Goal: Information Seeking & Learning: Compare options

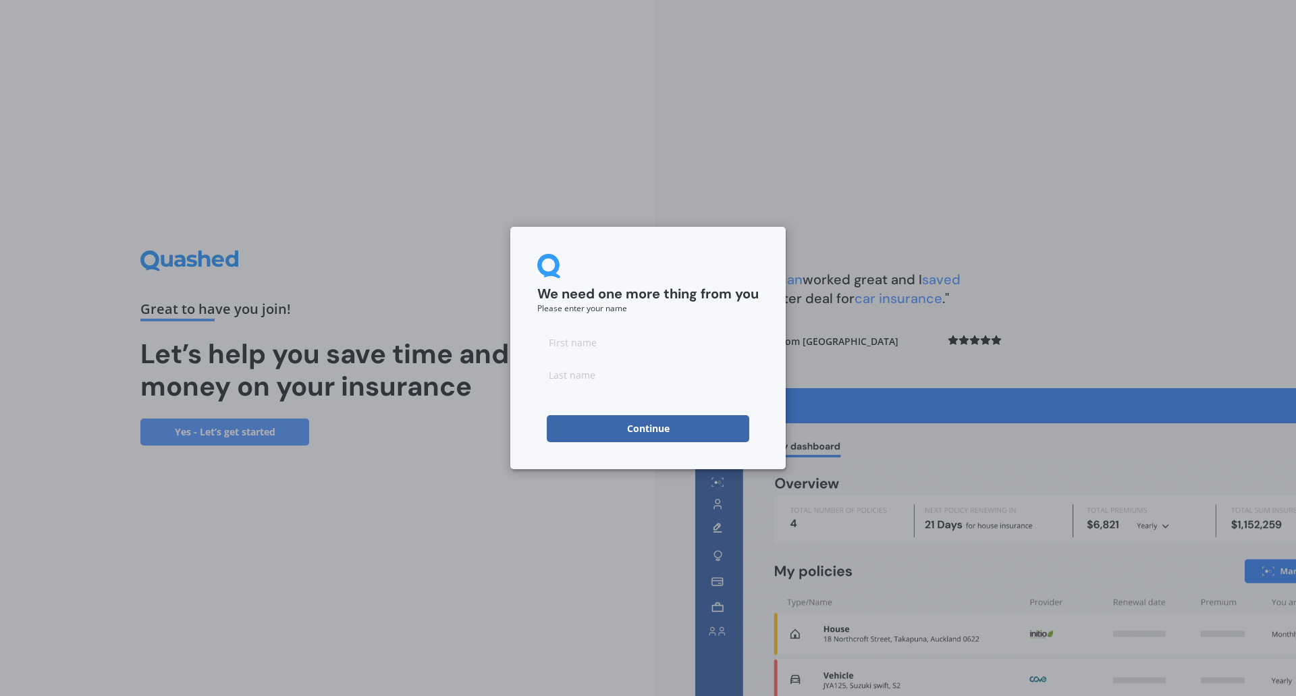
click at [648, 339] on input at bounding box center [647, 342] width 221 height 27
type input "e"
type input "Rukshar"
type input "Rahmat"
click at [670, 253] on div "We need one more thing from you Please enter your name [PERSON_NAME] Continue" at bounding box center [647, 348] width 275 height 242
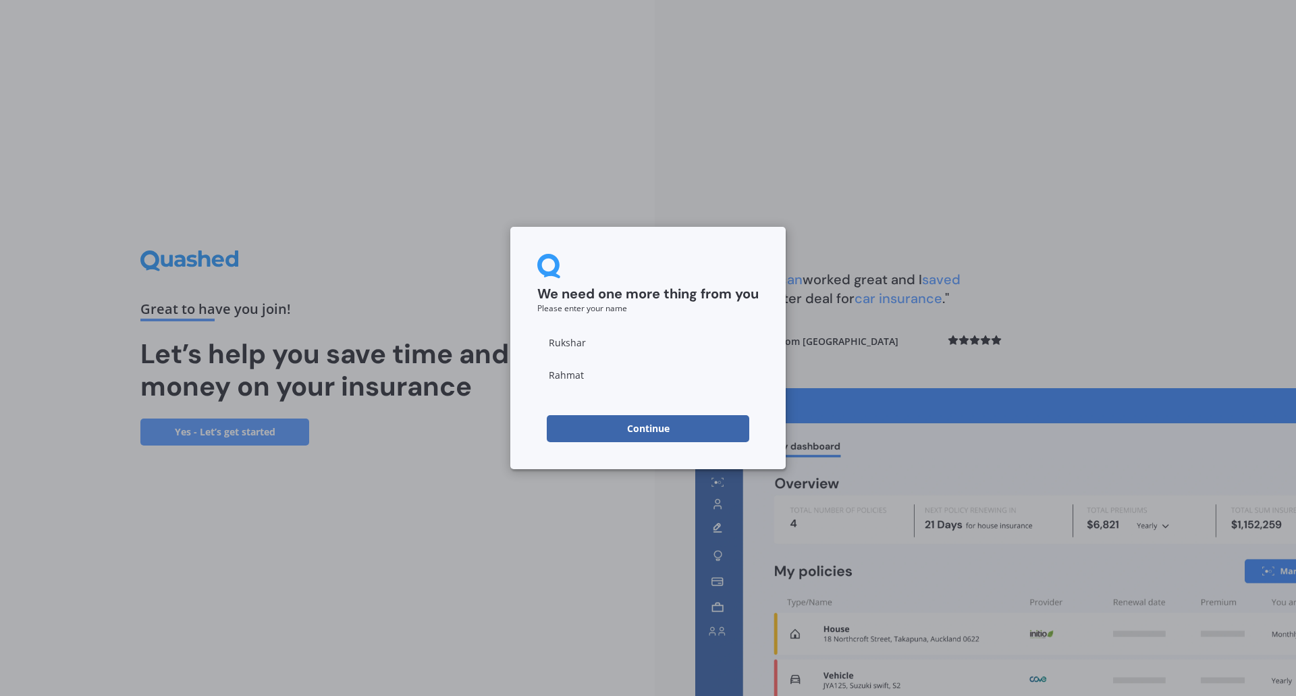
click at [659, 432] on button "Continue" at bounding box center [648, 428] width 202 height 27
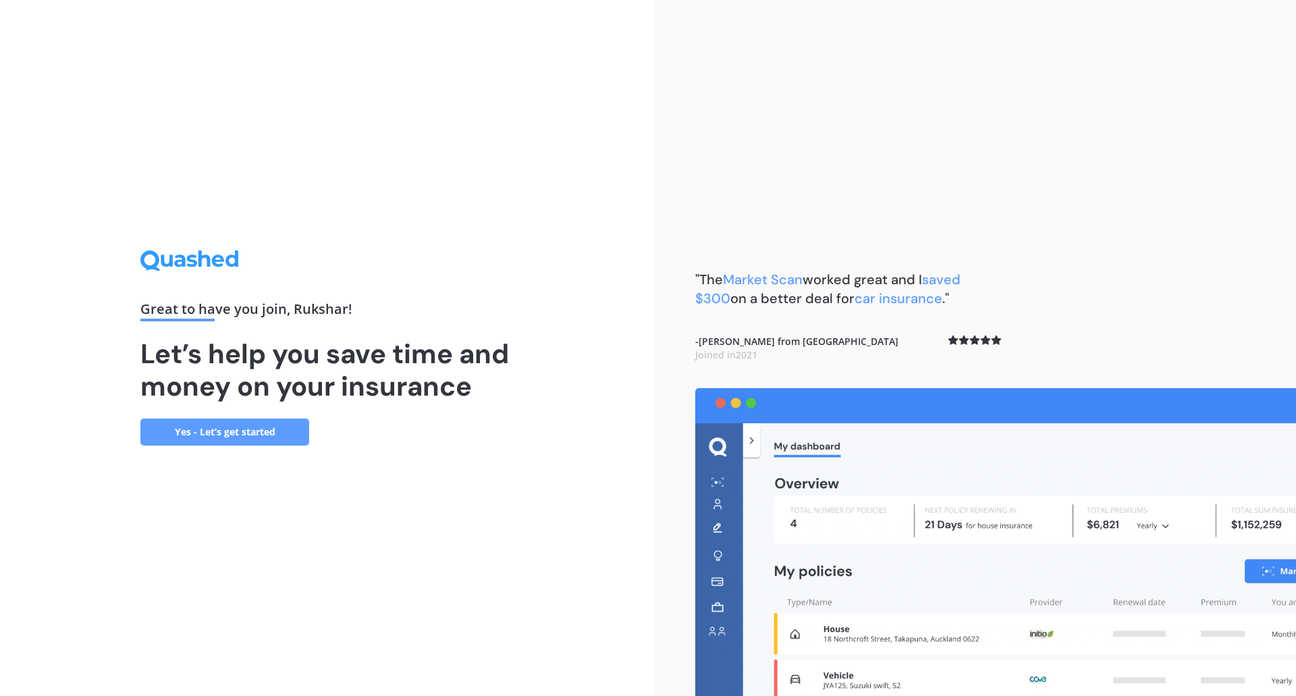
click at [276, 427] on link "Yes - Let’s get started" at bounding box center [224, 431] width 169 height 27
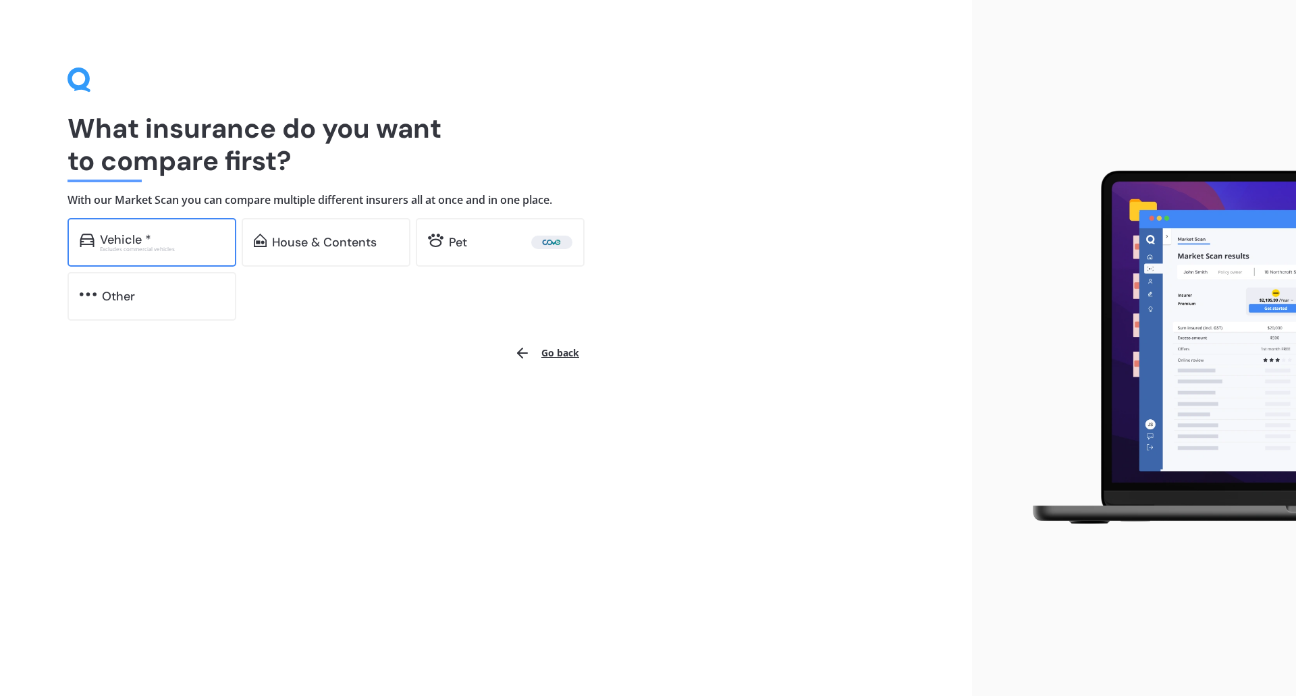
click at [177, 244] on div "Vehicle *" at bounding box center [162, 239] width 124 height 13
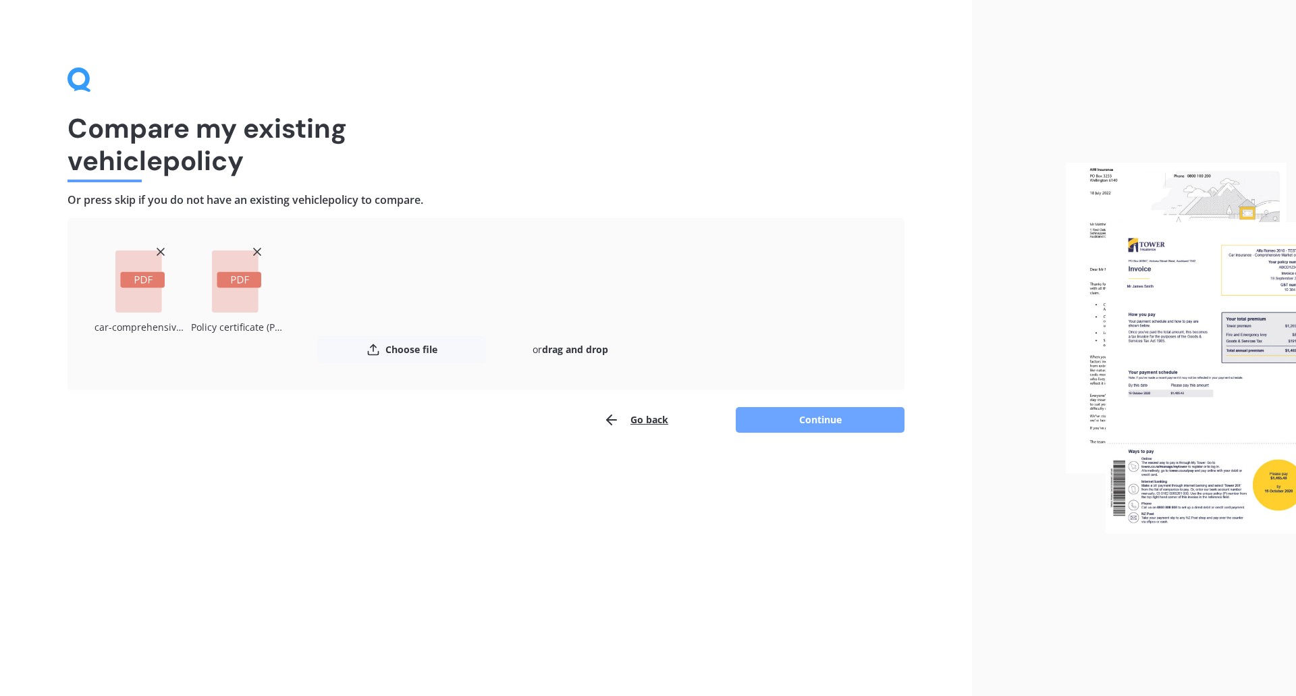
click at [807, 420] on button "Continue" at bounding box center [820, 420] width 169 height 26
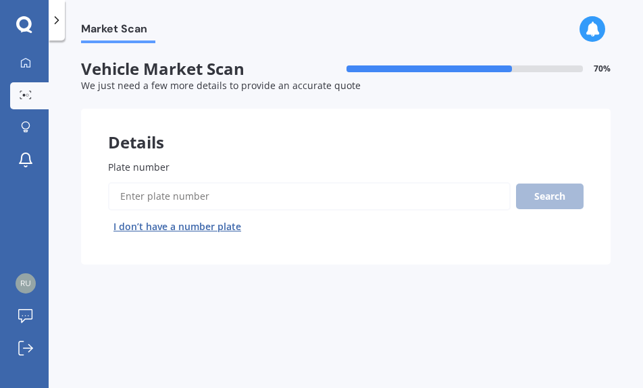
click at [270, 200] on input "Plate number" at bounding box center [309, 196] width 402 height 28
type input "rdw182"
click at [555, 195] on button "Search" at bounding box center [549, 197] width 67 height 26
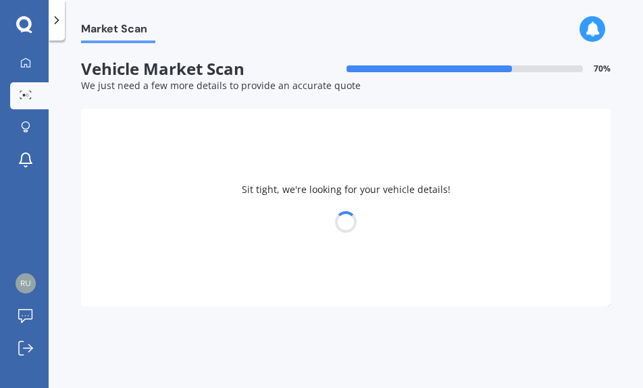
select select "KIA"
select select "SPORTAGE"
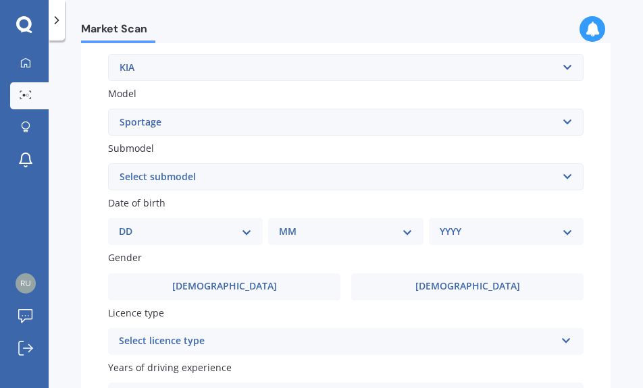
scroll to position [270, 0]
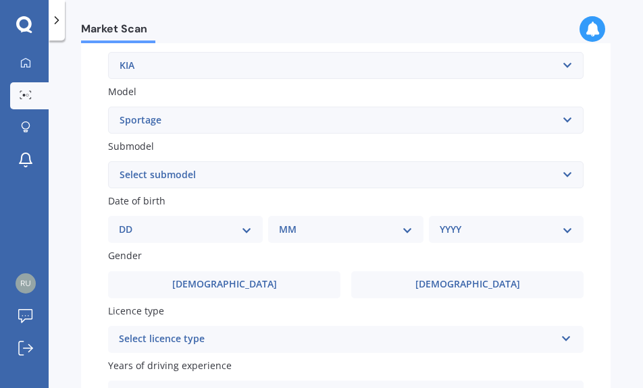
click at [258, 189] on div "Plate number Search I don’t have a number plate Year [DATE] Make Select make AC…" at bounding box center [345, 168] width 529 height 611
click at [254, 176] on select "Select submodel (All other) 2.0 4WD Petrol 2.0 EX Diesel 2.0 LX Diesel 2.4 EX A…" at bounding box center [345, 174] width 475 height 27
click at [188, 143] on label "Submodel" at bounding box center [343, 146] width 470 height 14
click at [188, 161] on select "Select submodel (All other) 2.0 4WD Petrol 2.0 EX Diesel 2.0 LX Diesel 2.4 EX A…" at bounding box center [345, 174] width 475 height 27
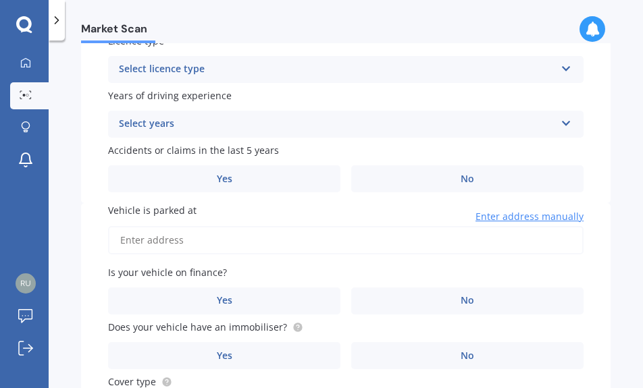
scroll to position [607, 0]
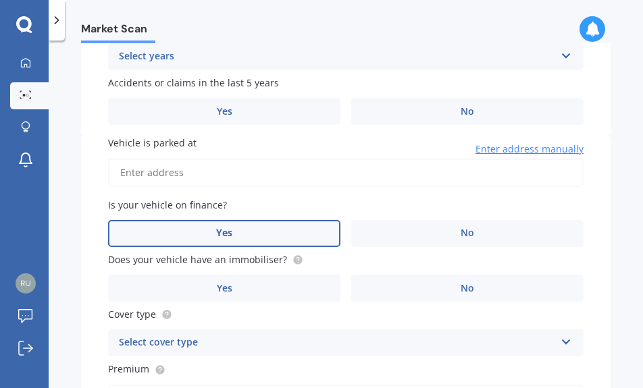
click at [298, 231] on label "Yes" at bounding box center [224, 233] width 232 height 27
click at [0, 0] on input "Yes" at bounding box center [0, 0] width 0 height 0
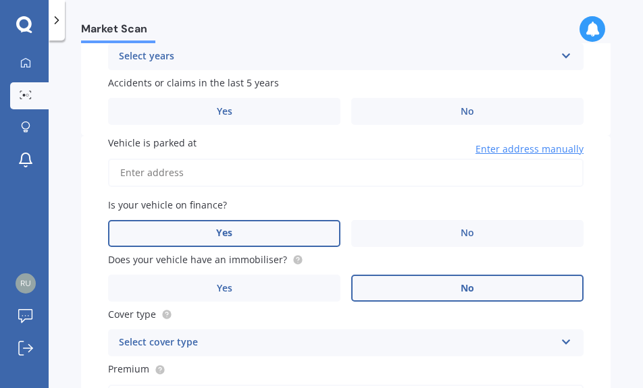
click at [405, 281] on label "No" at bounding box center [467, 288] width 232 height 27
click at [0, 0] on input "No" at bounding box center [0, 0] width 0 height 0
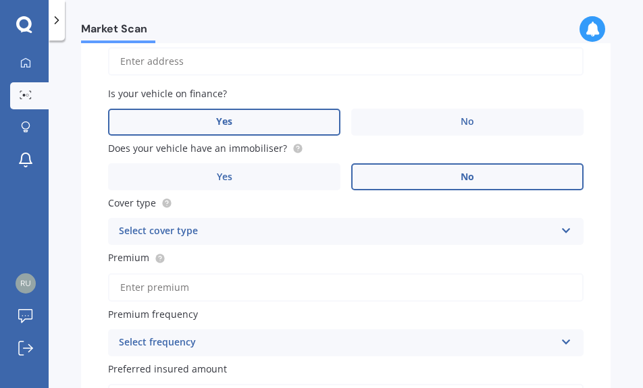
scroll to position [742, 0]
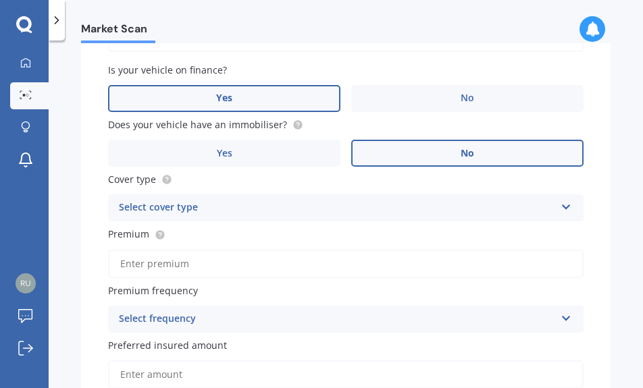
click at [238, 212] on div "Select cover type" at bounding box center [337, 208] width 436 height 16
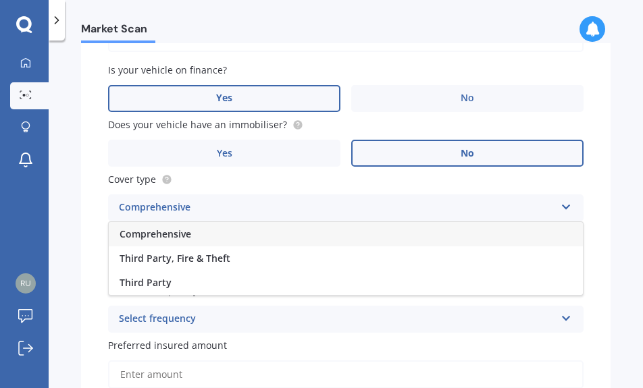
click at [198, 238] on div "Comprehensive" at bounding box center [346, 234] width 474 height 24
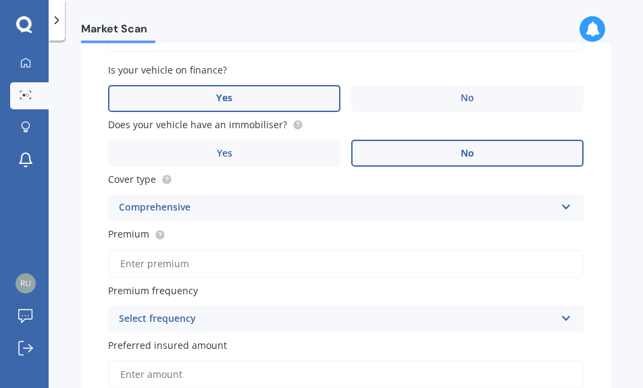
click at [209, 268] on input "Premium" at bounding box center [345, 264] width 475 height 28
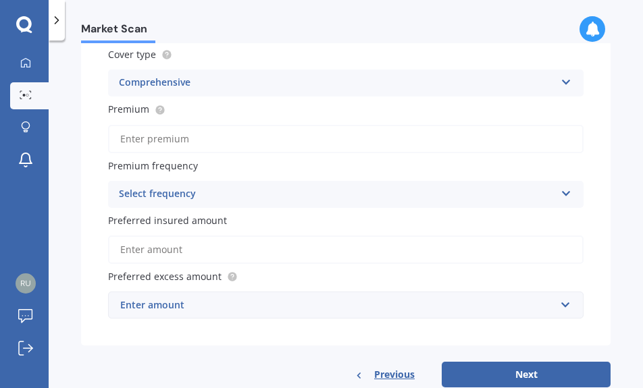
scroll to position [902, 0]
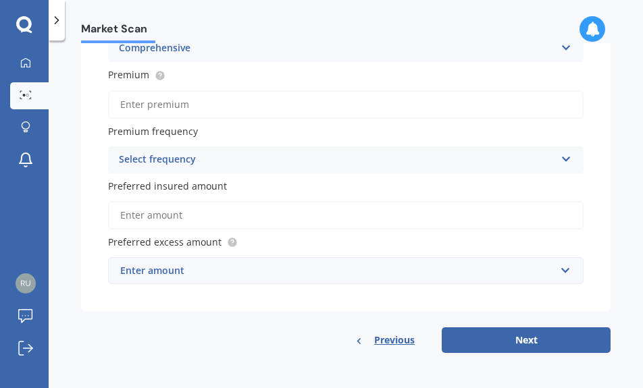
click at [217, 161] on div "Select frequency" at bounding box center [337, 160] width 436 height 16
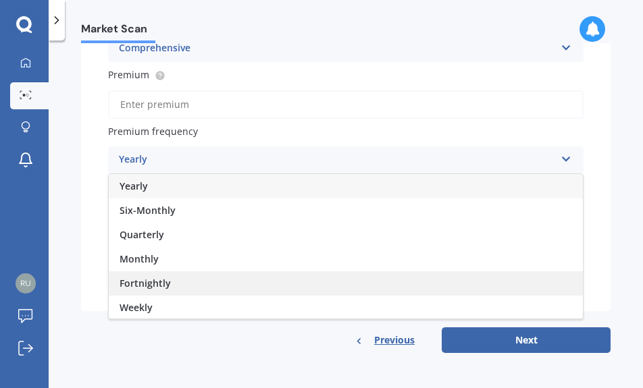
click at [162, 283] on span "Fortnightly" at bounding box center [144, 283] width 51 height 13
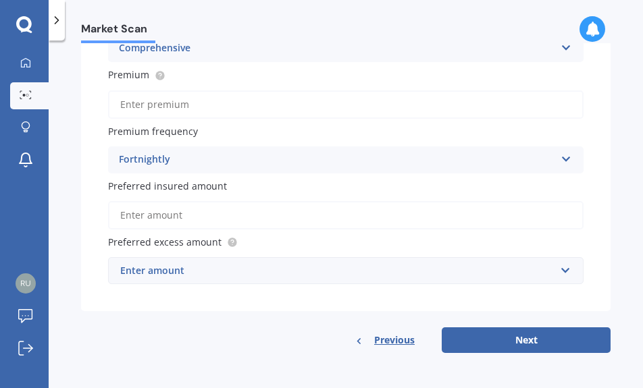
click at [173, 209] on input "Preferred insured amount" at bounding box center [345, 215] width 475 height 28
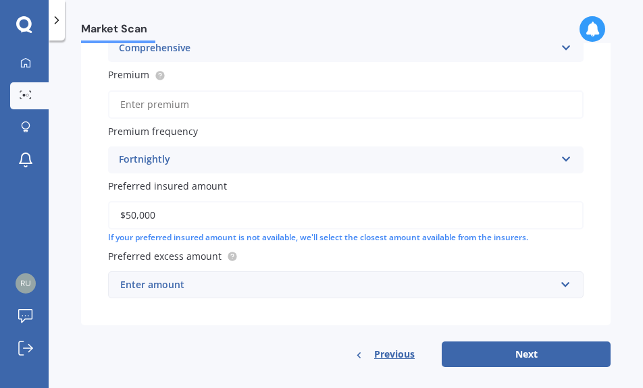
type input "$50,000"
click at [246, 270] on div "Preferred excess amount Enter amount $100 $400 $500 $750 $1,000 $1,500 $2,000" at bounding box center [345, 273] width 475 height 49
click at [251, 288] on div "Enter amount" at bounding box center [337, 284] width 435 height 15
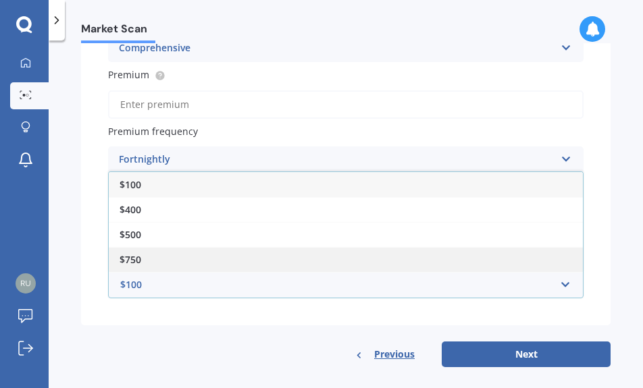
click at [173, 252] on div "$750" at bounding box center [346, 259] width 474 height 25
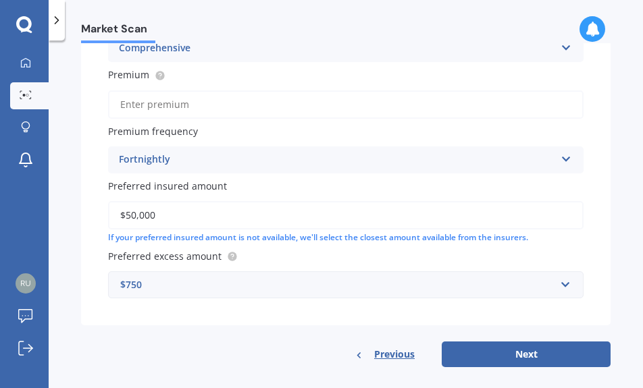
click at [85, 190] on div "Vehicle is parked at Enter address manually Is your vehicle on finance? Yes No …" at bounding box center [345, 83] width 529 height 484
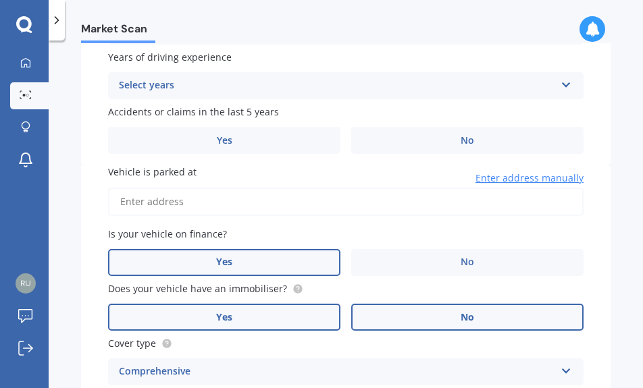
scroll to position [564, 0]
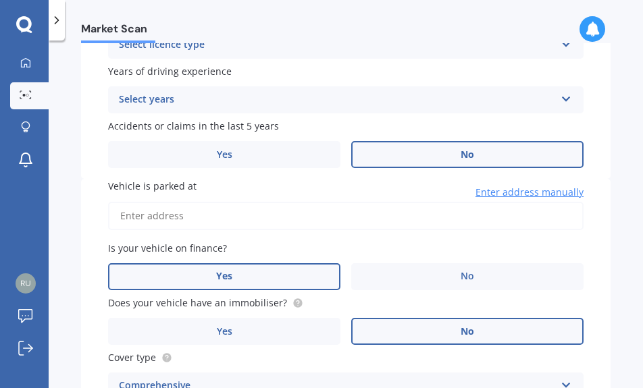
click at [435, 148] on label "No" at bounding box center [467, 154] width 232 height 27
click at [0, 0] on input "No" at bounding box center [0, 0] width 0 height 0
click at [312, 221] on input "Vehicle is parked at" at bounding box center [345, 216] width 475 height 28
type input "[STREET_ADDRESS]"
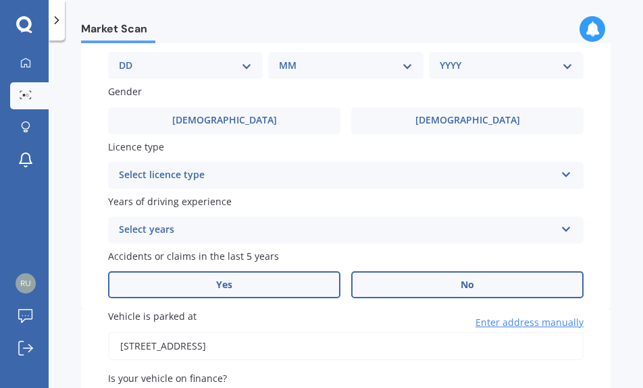
scroll to position [429, 0]
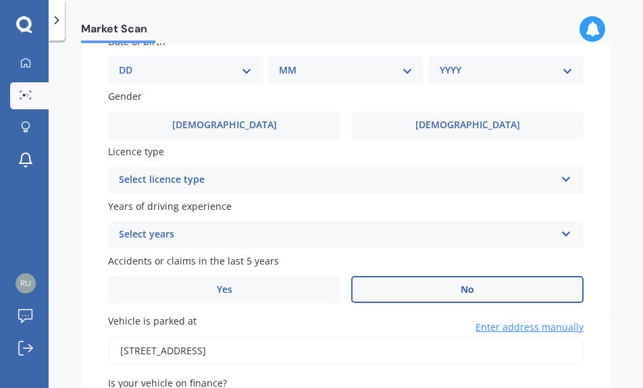
click at [248, 240] on div "Select years" at bounding box center [337, 235] width 436 height 16
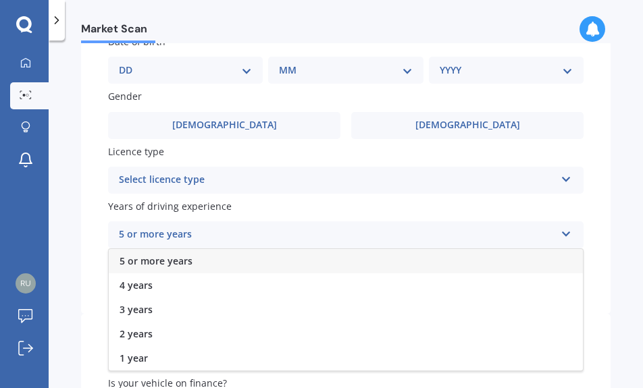
click at [193, 256] on div "5 or more years" at bounding box center [346, 261] width 474 height 24
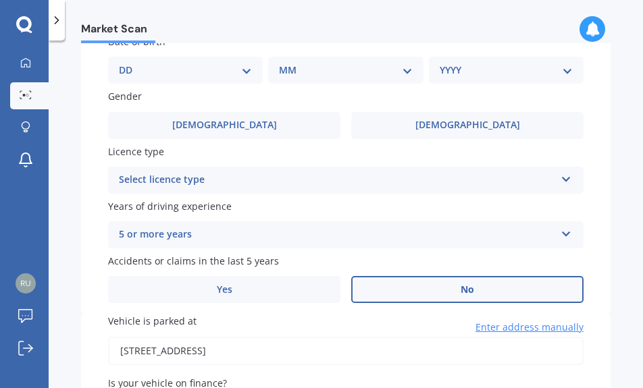
click at [223, 182] on div "Select licence type" at bounding box center [337, 180] width 436 height 16
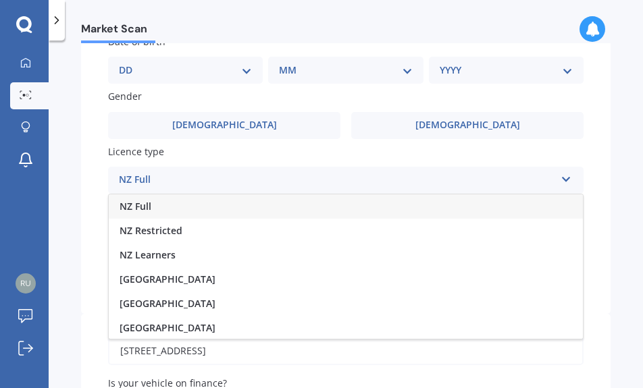
click at [171, 205] on div "NZ Full" at bounding box center [346, 206] width 474 height 24
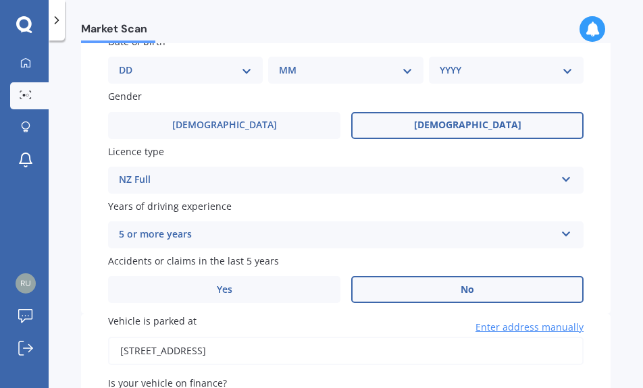
click at [439, 123] on label "[DEMOGRAPHIC_DATA]" at bounding box center [467, 125] width 232 height 27
click at [0, 0] on input "[DEMOGRAPHIC_DATA]" at bounding box center [0, 0] width 0 height 0
click at [242, 64] on select "DD 01 02 03 04 05 06 07 08 09 10 11 12 13 14 15 16 17 18 19 20 21 22 23 24 25 2…" at bounding box center [185, 70] width 133 height 15
select select "18"
click at [130, 63] on select "DD 01 02 03 04 05 06 07 08 09 10 11 12 13 14 15 16 17 18 19 20 21 22 23 24 25 2…" at bounding box center [185, 70] width 133 height 15
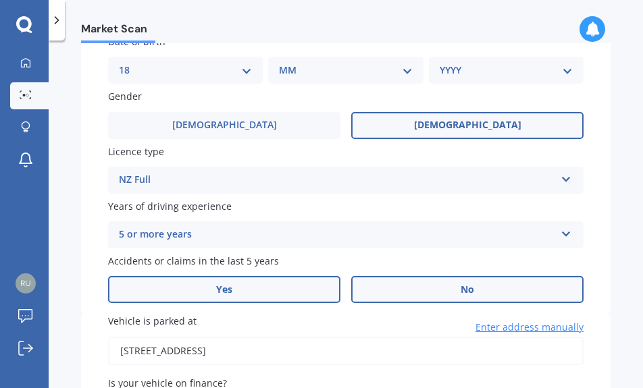
scroll to position [420, 0]
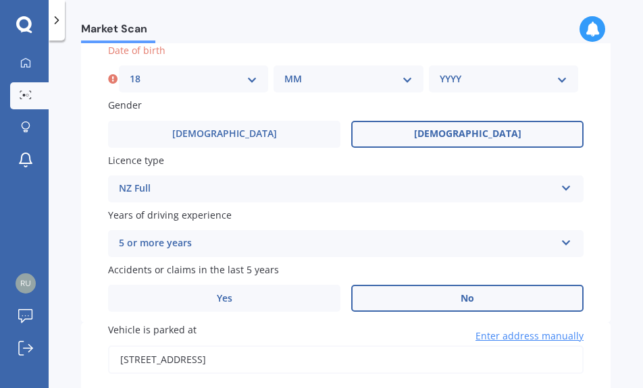
click at [300, 80] on select "MM 01 02 03 04 05 06 07 08 09 10 11 12" at bounding box center [348, 79] width 128 height 15
select select "07"
click at [284, 72] on select "MM 01 02 03 04 05 06 07 08 09 10 11 12" at bounding box center [348, 79] width 128 height 15
click at [455, 82] on select "YYYY 2025 2024 2023 2022 2021 2020 2019 2018 2017 2016 2015 2014 2013 2012 2011…" at bounding box center [503, 79] width 128 height 15
select select "1997"
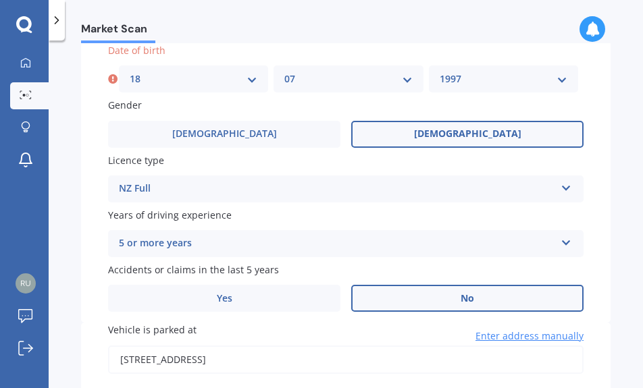
click at [439, 72] on select "YYYY 2025 2024 2023 2022 2021 2020 2019 2018 2017 2016 2015 2014 2013 2012 2011…" at bounding box center [503, 79] width 128 height 15
click at [418, 102] on label "Gender" at bounding box center [343, 105] width 470 height 14
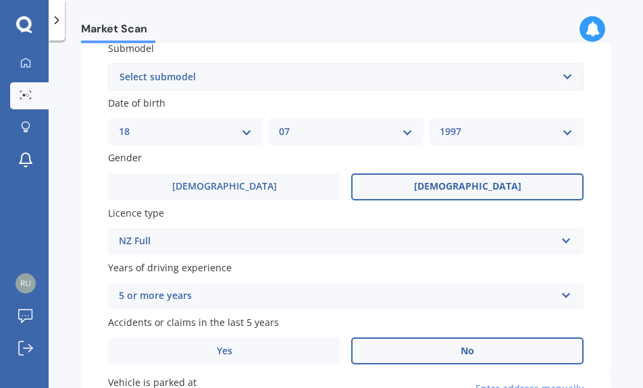
scroll to position [218, 0]
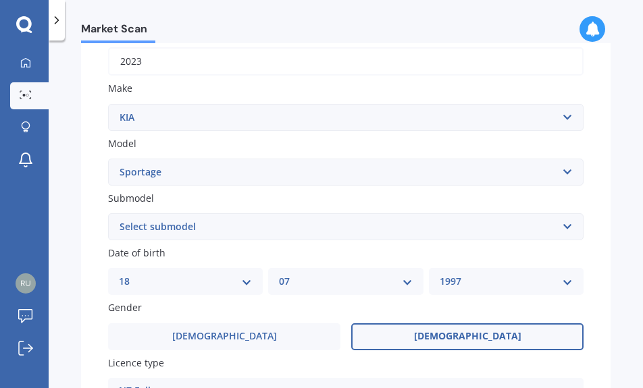
click at [308, 227] on select "Select submodel (All other) 2.0 4WD Petrol 2.0 EX Diesel 2.0 LX Diesel 2.4 EX A…" at bounding box center [345, 226] width 475 height 27
select select "(ALL OTHER)"
click at [108, 213] on select "Select submodel (All other) 2.0 4WD Petrol 2.0 EX Diesel 2.0 LX Diesel 2.4 EX A…" at bounding box center [345, 226] width 475 height 27
click at [92, 218] on div "Plate number Search I don’t have a number plate Year [DATE] Make Select make AC…" at bounding box center [345, 220] width 529 height 611
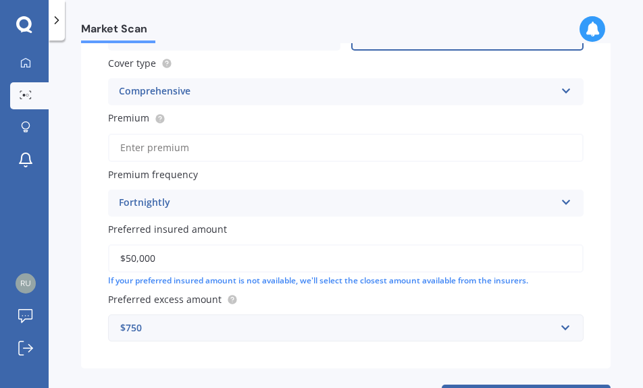
scroll to position [916, 0]
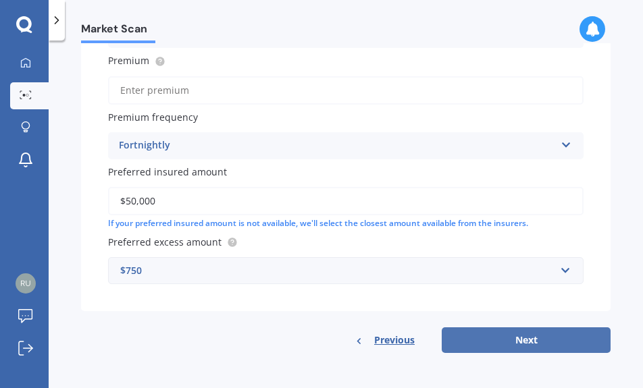
click at [476, 334] on button "Next" at bounding box center [525, 340] width 169 height 26
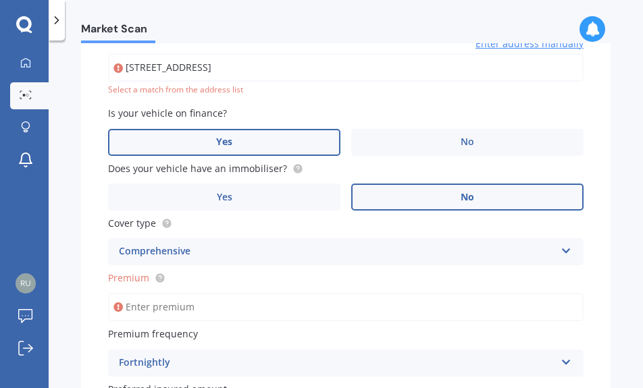
scroll to position [700, 0]
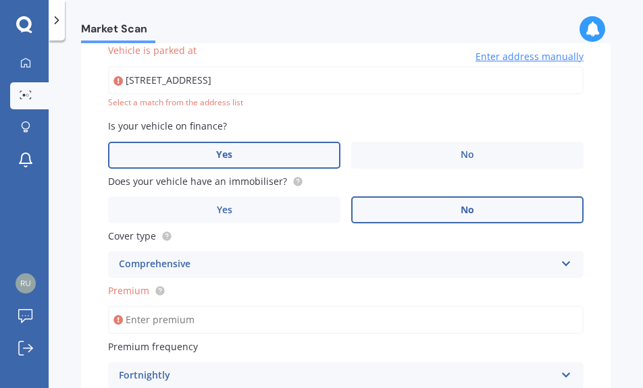
click at [242, 81] on input "[STREET_ADDRESS]" at bounding box center [345, 80] width 475 height 28
type input "[STREET_ADDRESS]"
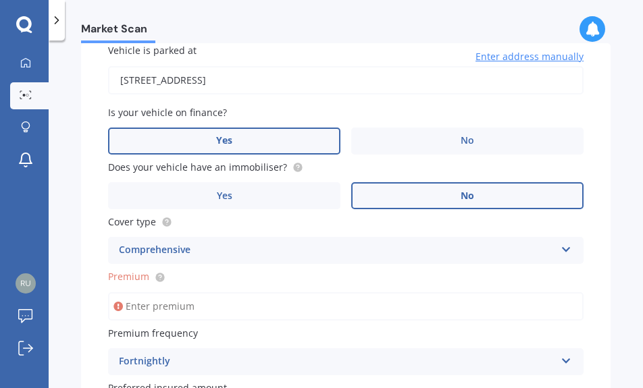
click at [319, 300] on input "Premium" at bounding box center [345, 306] width 475 height 28
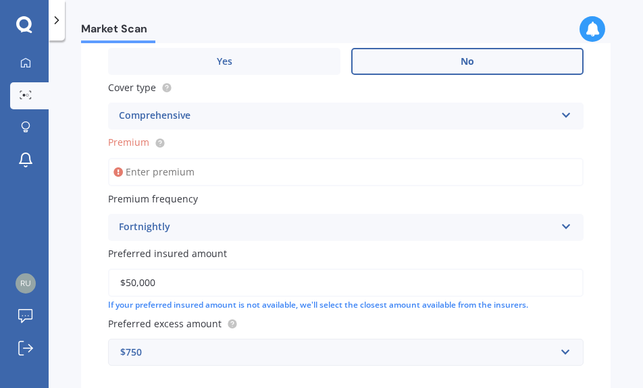
scroll to position [835, 0]
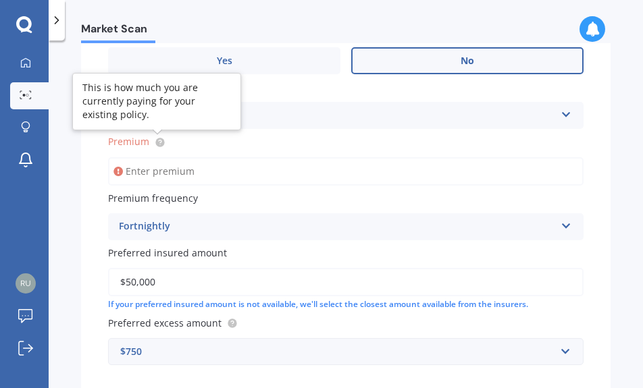
click at [161, 139] on circle at bounding box center [159, 142] width 9 height 9
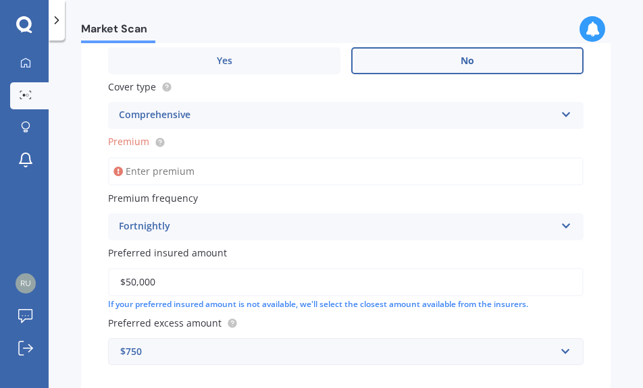
scroll to position [902, 0]
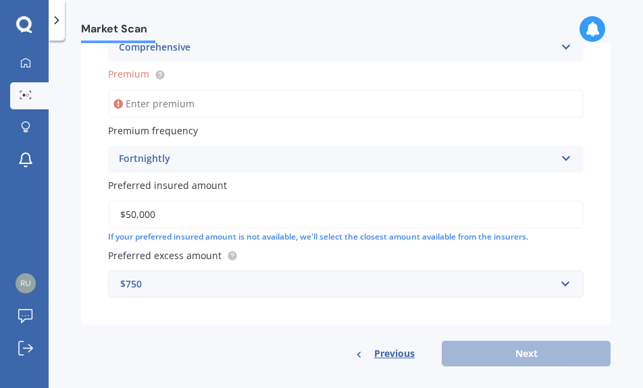
click at [278, 118] on div "Vehicle is parked at [STREET_ADDRESS] Enter address manually Is your vehicle on…" at bounding box center [345, 83] width 529 height 484
click at [283, 103] on input "Premium" at bounding box center [345, 104] width 475 height 28
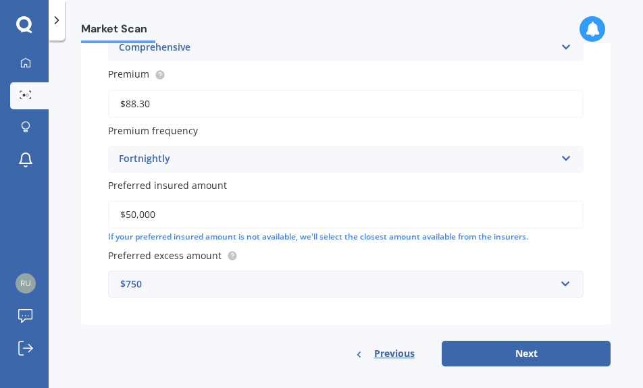
type input "$88.30"
click at [306, 134] on label "Premium frequency" at bounding box center [343, 131] width 470 height 14
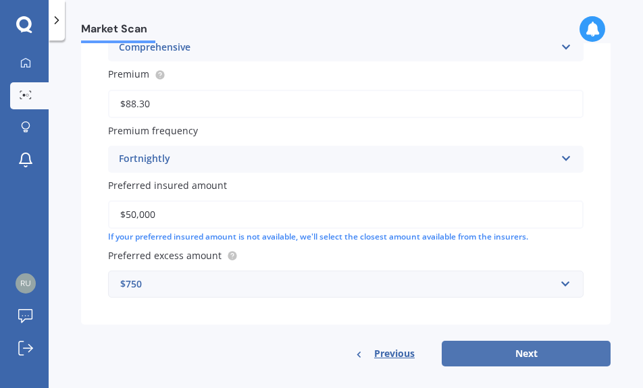
click at [522, 364] on button "Next" at bounding box center [525, 354] width 169 height 26
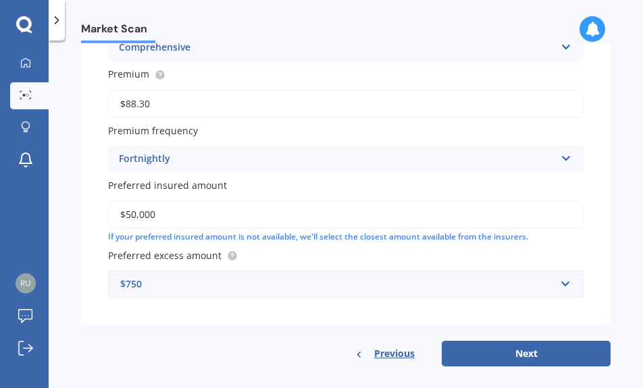
select select "18"
select select "07"
select select "1997"
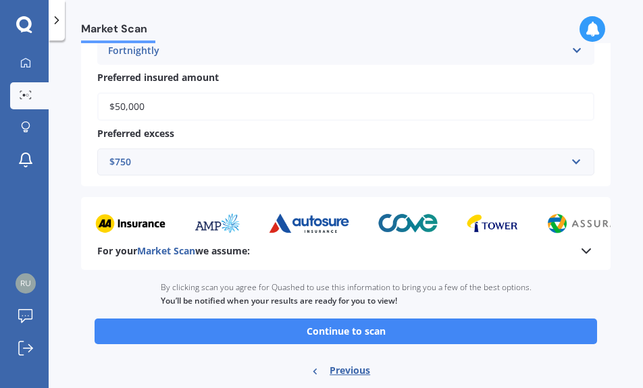
scroll to position [755, 0]
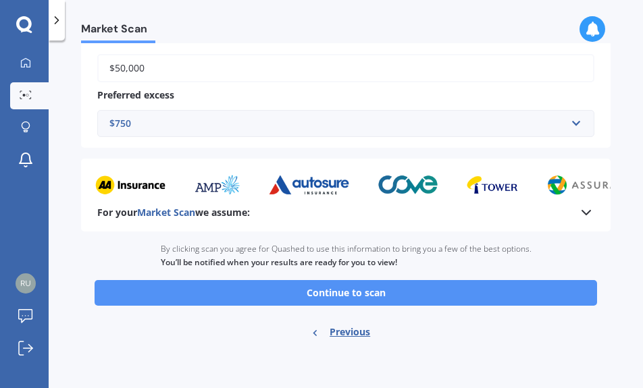
click at [360, 292] on button "Continue to scan" at bounding box center [345, 293] width 502 height 26
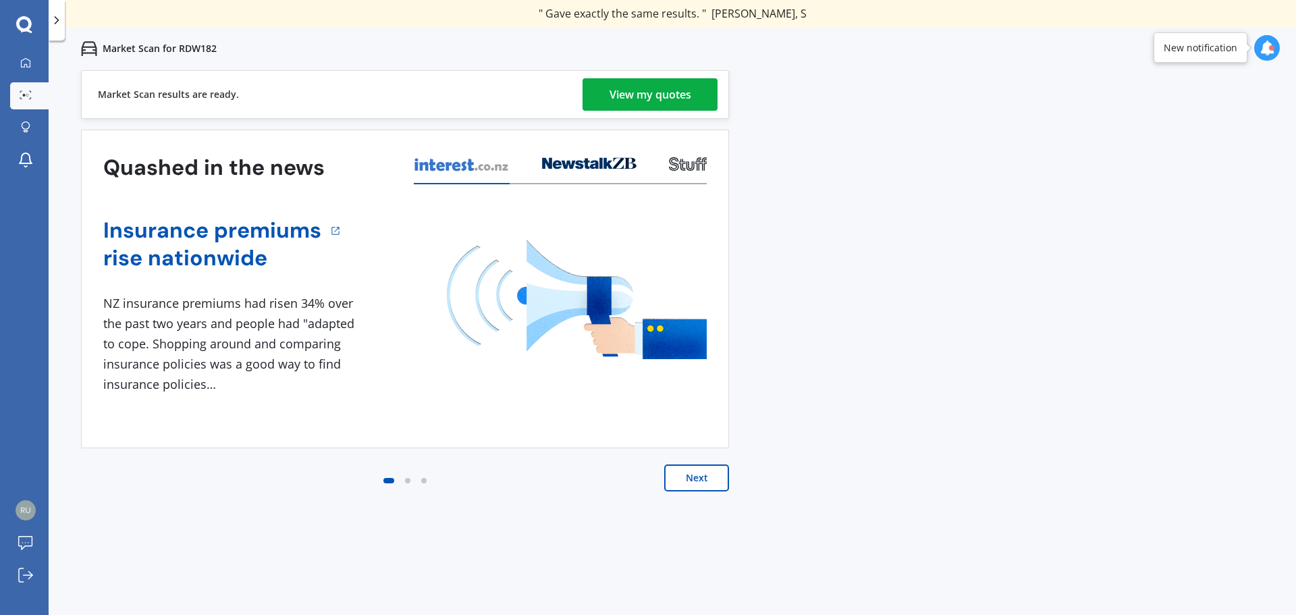
click at [623, 102] on div "View my quotes" at bounding box center [650, 94] width 82 height 32
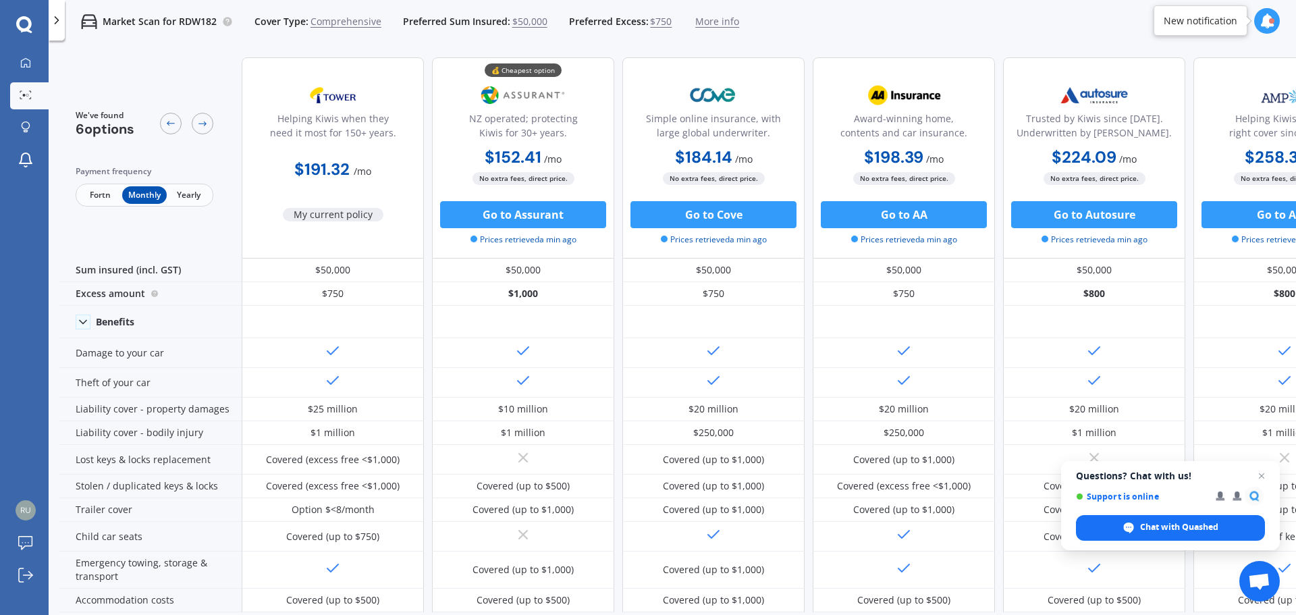
click at [660, 22] on span "$750" at bounding box center [661, 21] width 22 height 13
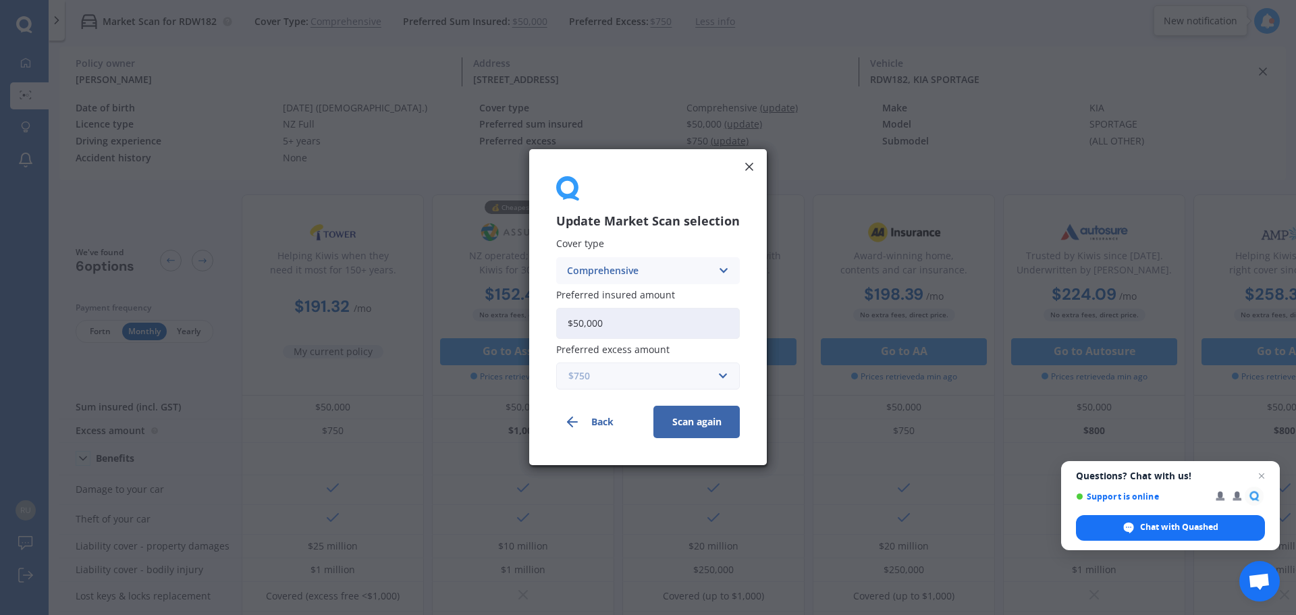
click at [719, 382] on input "text" at bounding box center [642, 377] width 171 height 26
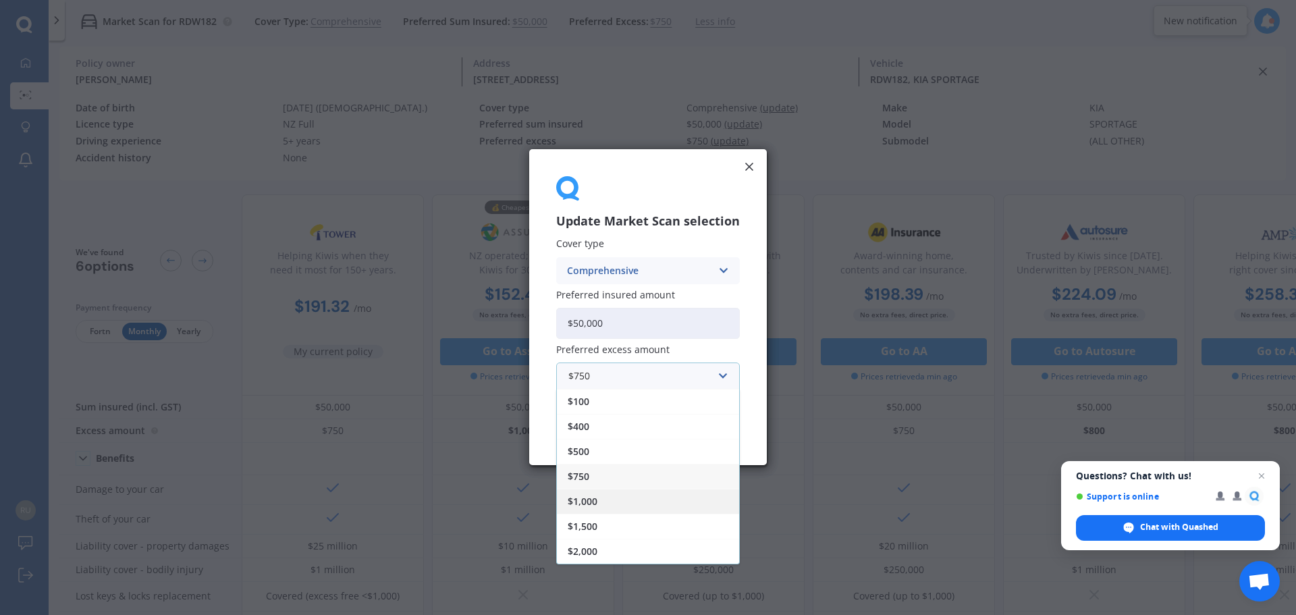
click at [611, 504] on div "$1,000" at bounding box center [648, 501] width 182 height 25
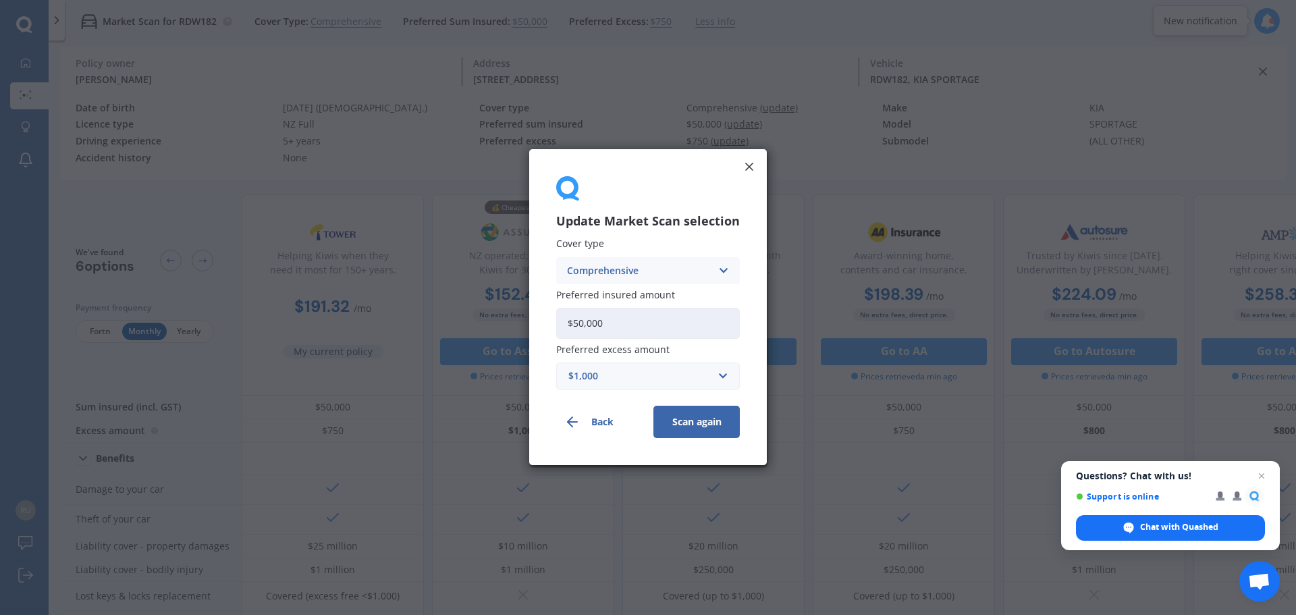
click at [667, 418] on button "Scan again" at bounding box center [696, 422] width 86 height 32
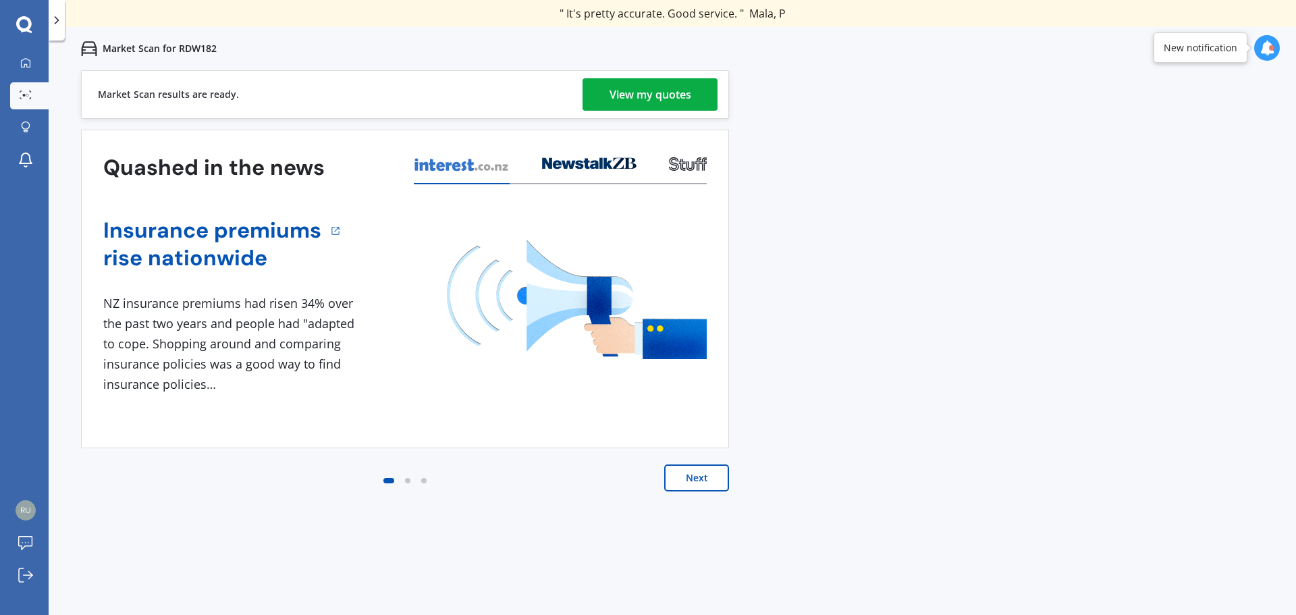
click at [701, 91] on link "View my quotes" at bounding box center [649, 94] width 135 height 32
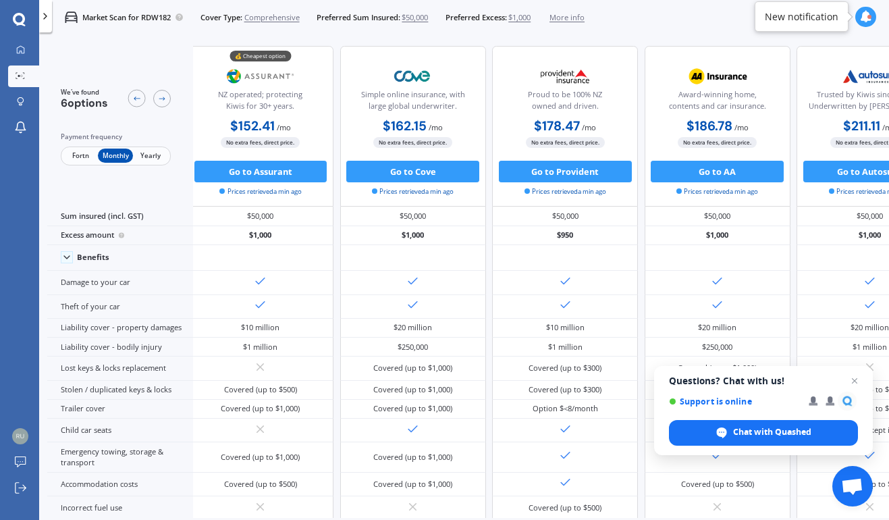
scroll to position [0, 193]
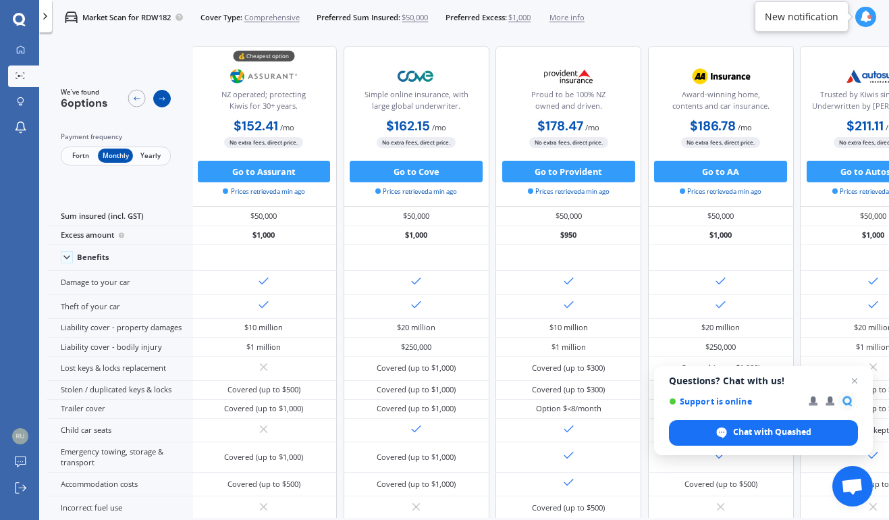
click at [169, 103] on div at bounding box center [162, 99] width 18 height 18
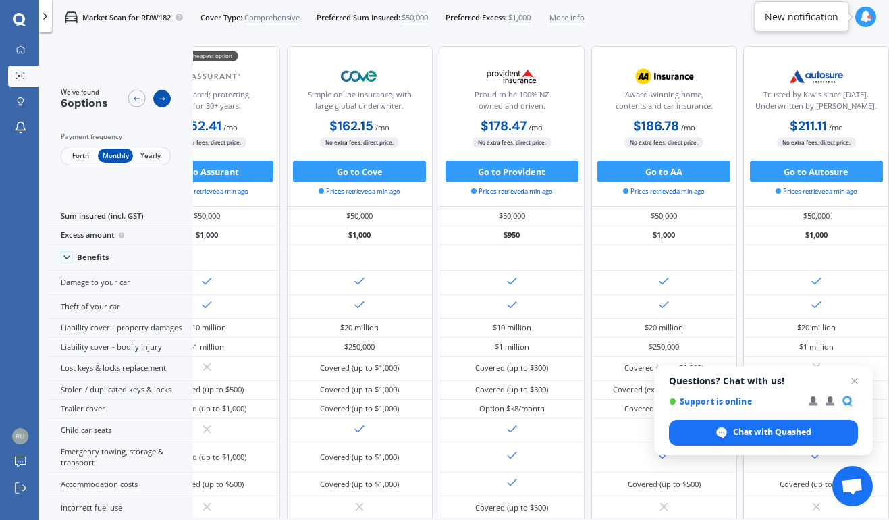
click at [166, 99] on icon at bounding box center [162, 98] width 9 height 9
click at [21, 48] on icon at bounding box center [20, 49] width 9 height 9
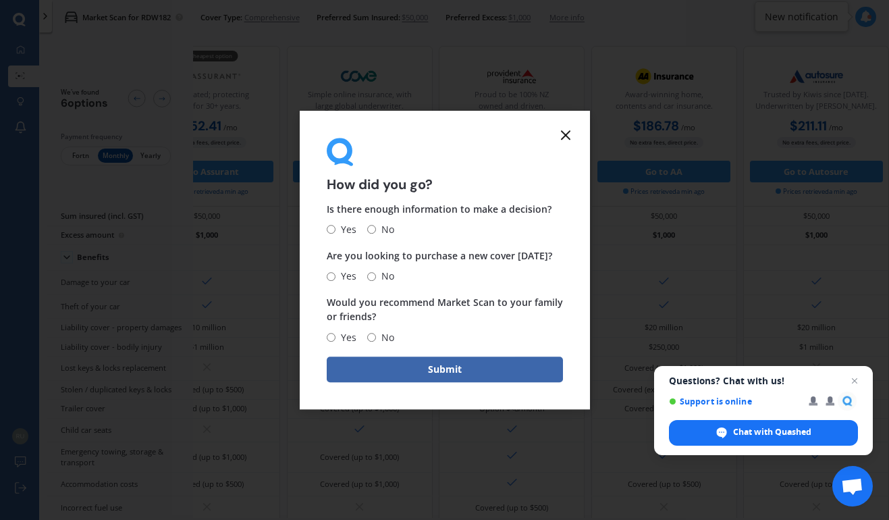
click at [335, 229] on span "Yes" at bounding box center [345, 229] width 21 height 16
click at [335, 229] on input "Yes" at bounding box center [331, 229] width 9 height 9
radio input "true"
click at [367, 277] on input "No" at bounding box center [371, 276] width 9 height 9
radio input "true"
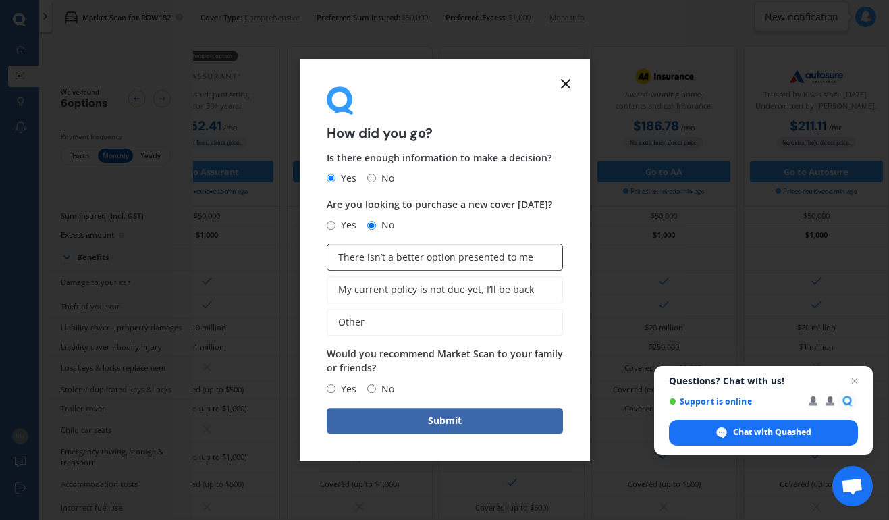
click at [429, 258] on span "There isn’t a better option presented to me" at bounding box center [435, 257] width 195 height 11
click at [0, 0] on input "There isn’t a better option presented to me" at bounding box center [0, 0] width 0 height 0
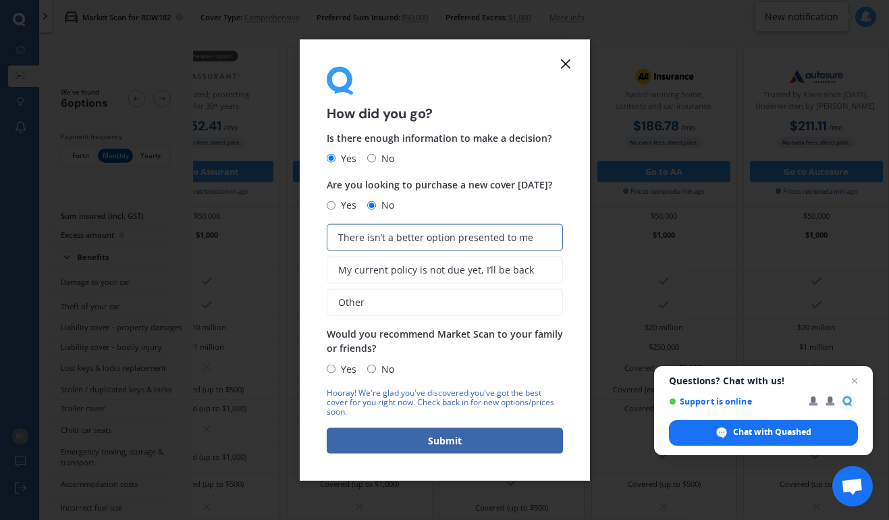
click at [331, 368] on input "Yes" at bounding box center [331, 368] width 9 height 9
radio input "true"
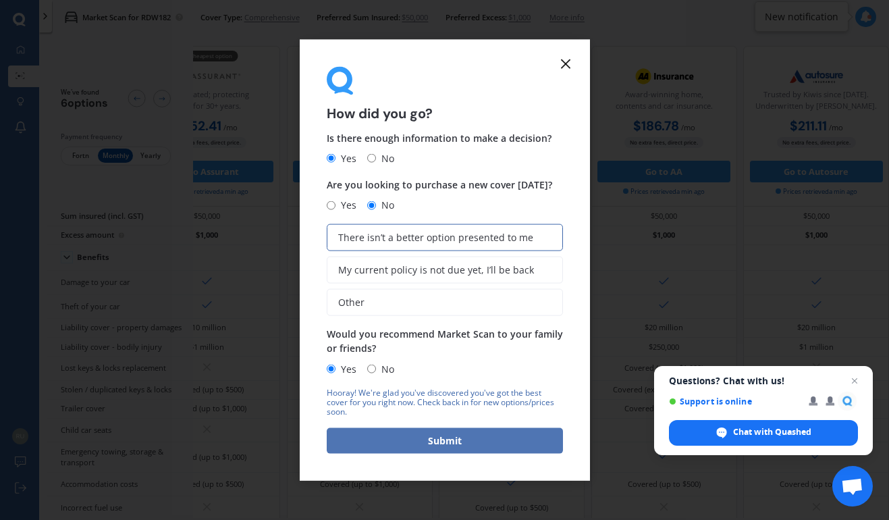
click at [495, 433] on button "Submit" at bounding box center [445, 440] width 236 height 26
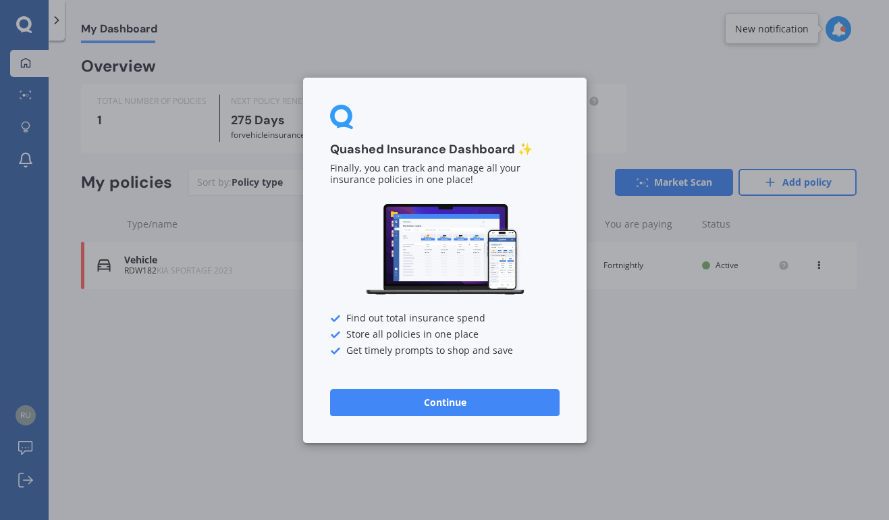
click at [488, 404] on button "Continue" at bounding box center [444, 401] width 229 height 27
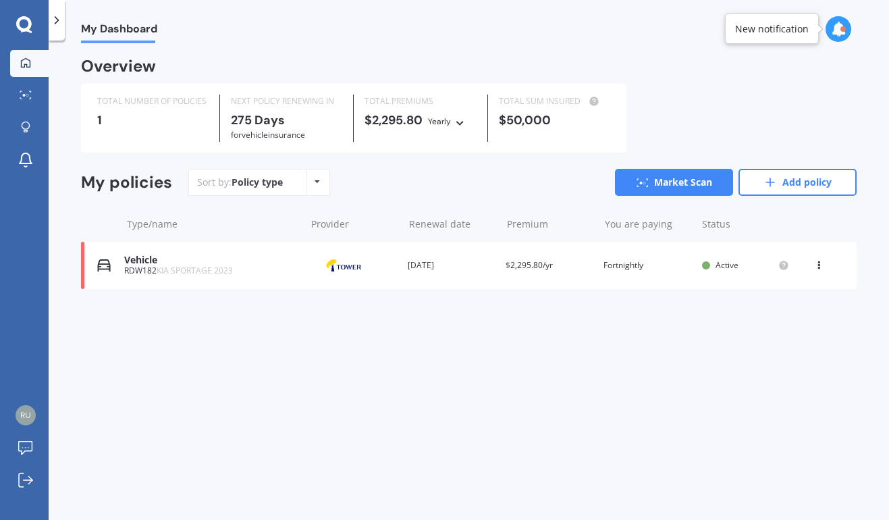
click at [379, 346] on div "My Dashboard Overview TOTAL NUMBER OF POLICIES 1 NEXT POLICY RENEWING [DATE] fo…" at bounding box center [469, 282] width 840 height 479
click at [775, 182] on icon at bounding box center [769, 181] width 13 height 13
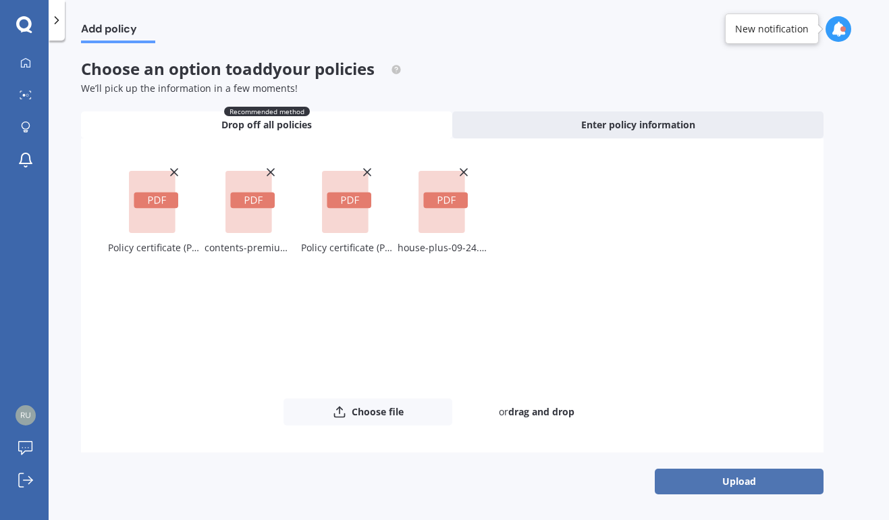
click at [716, 477] on button "Upload" at bounding box center [739, 481] width 169 height 26
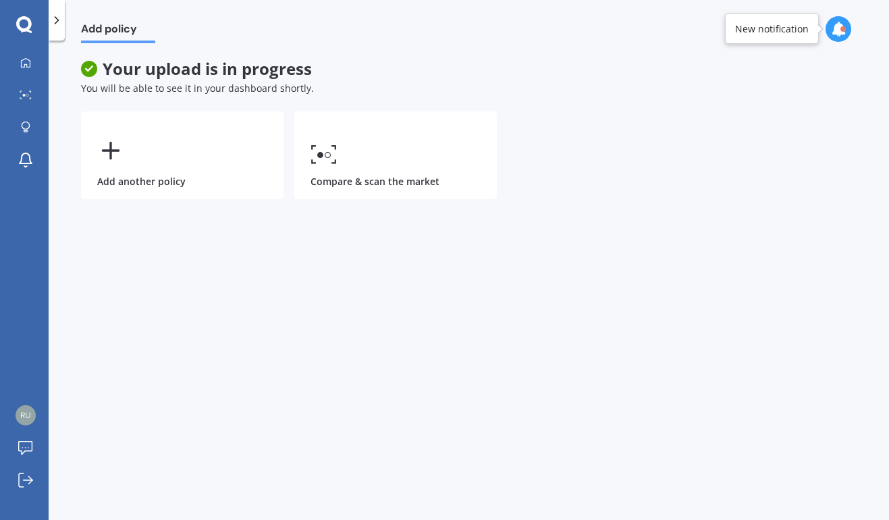
click at [27, 24] on icon at bounding box center [24, 25] width 16 height 18
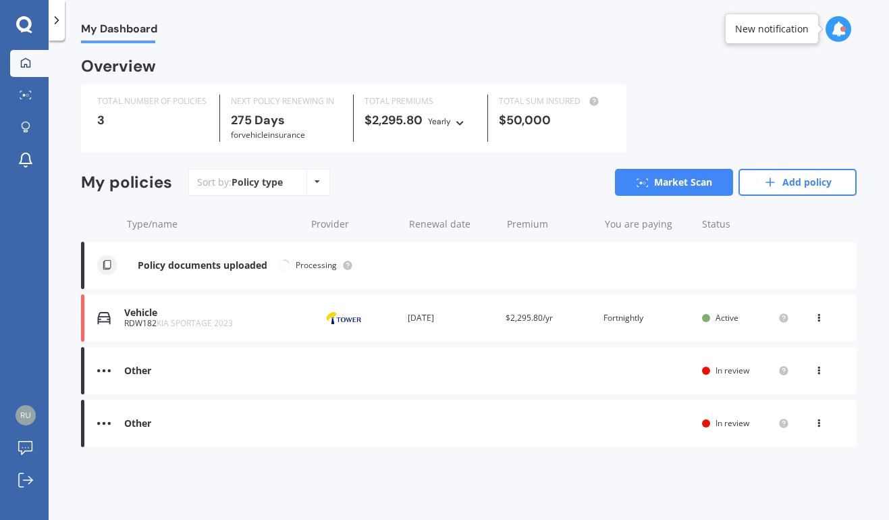
click at [54, 28] on div at bounding box center [57, 20] width 16 height 40
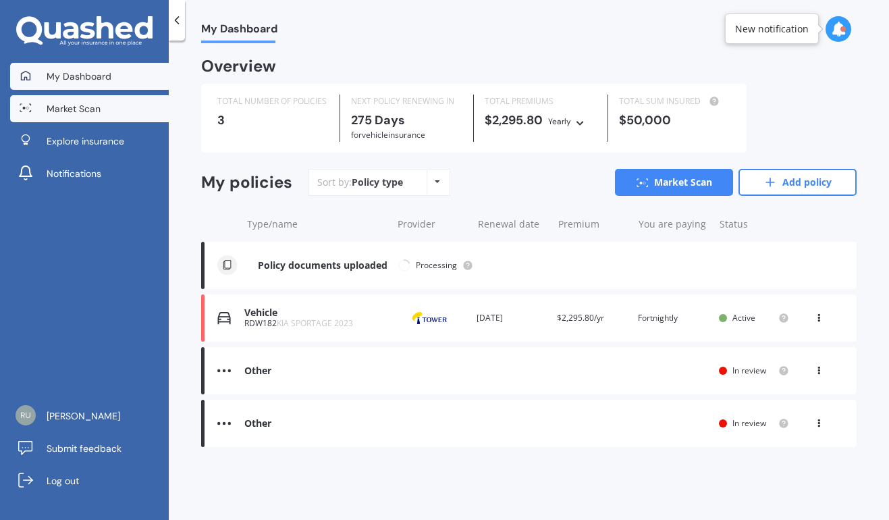
click at [84, 107] on span "Market Scan" at bounding box center [74, 108] width 54 height 13
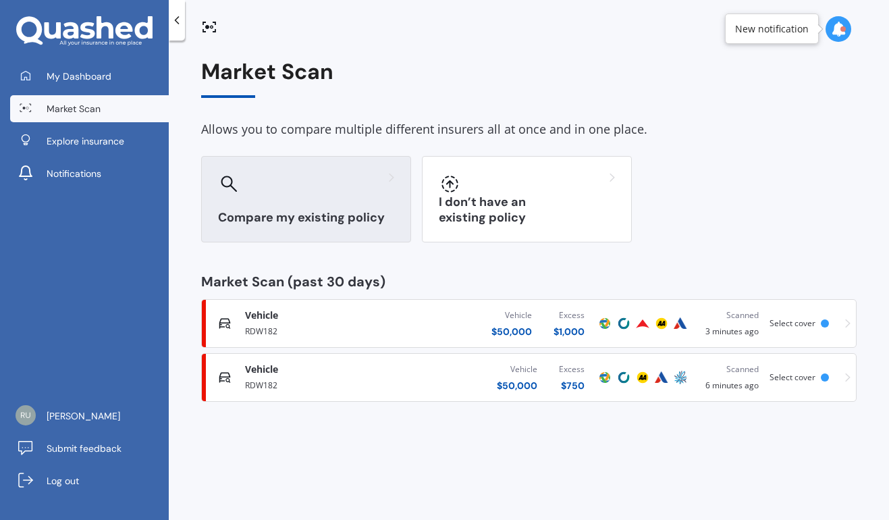
click at [324, 183] on div at bounding box center [306, 184] width 176 height 22
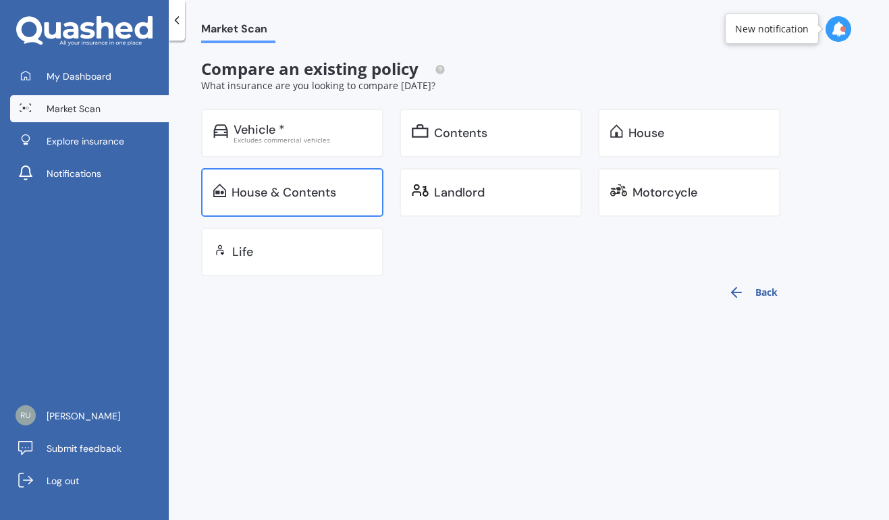
click at [345, 186] on div "House & Contents" at bounding box center [301, 192] width 140 height 13
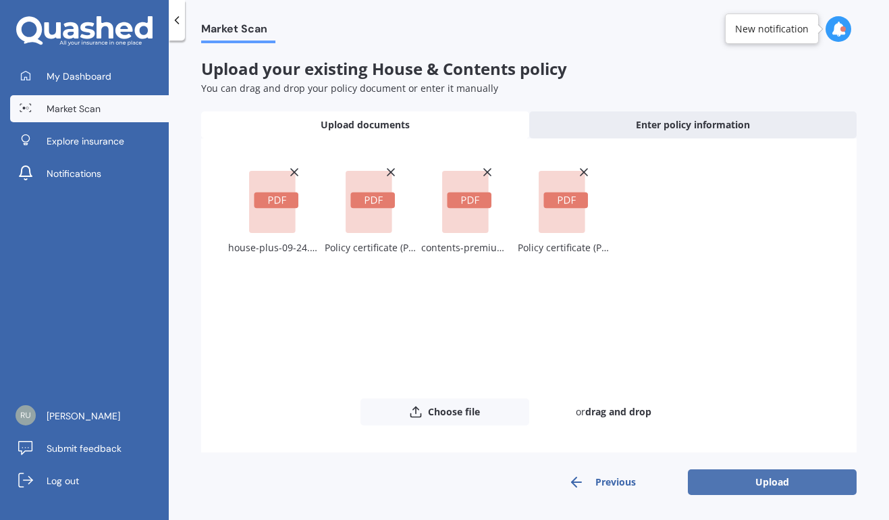
click at [792, 489] on button "Upload" at bounding box center [772, 482] width 169 height 26
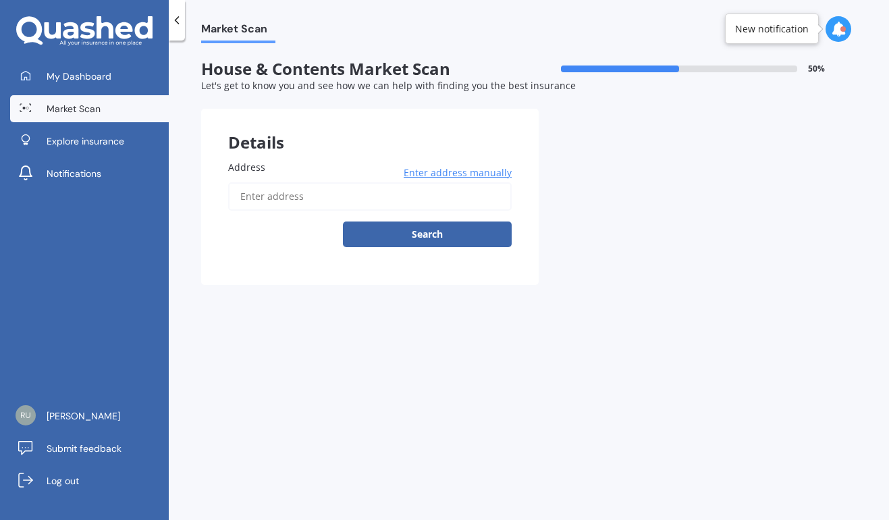
click at [313, 184] on input "Address" at bounding box center [369, 196] width 283 height 28
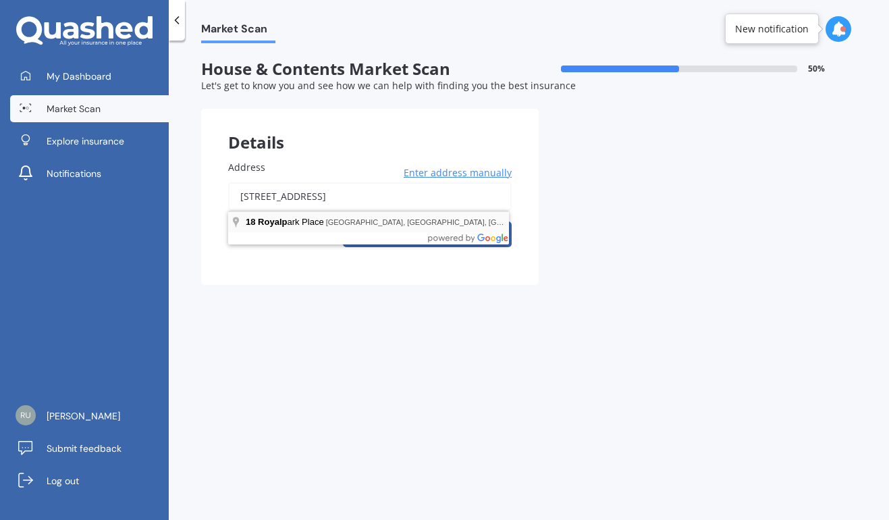
type input "[STREET_ADDRESS]"
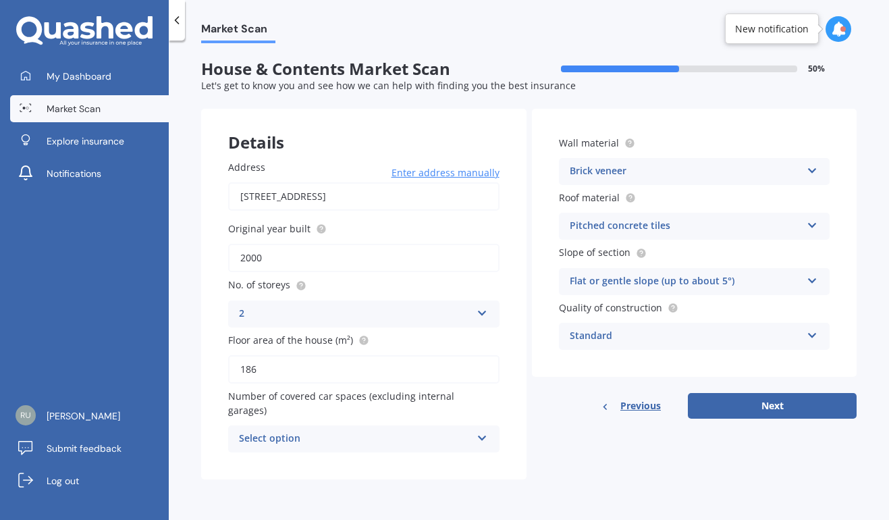
click at [470, 431] on div "Select option" at bounding box center [355, 439] width 232 height 16
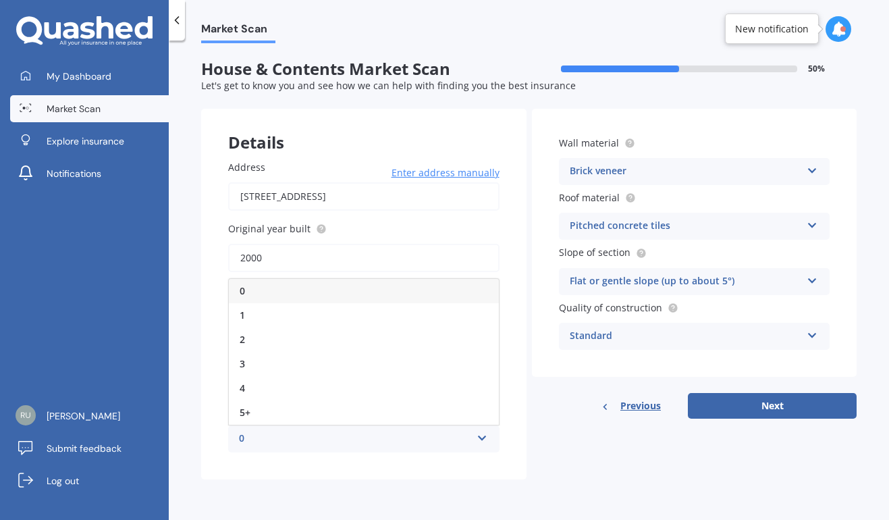
click at [317, 327] on div "2" at bounding box center [364, 339] width 270 height 24
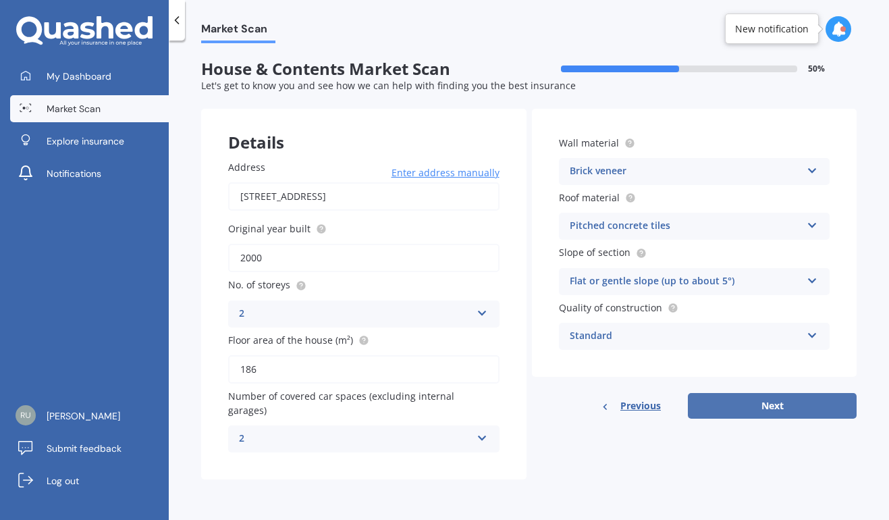
click at [770, 400] on button "Next" at bounding box center [772, 406] width 169 height 26
select select "18"
select select "07"
select select "1997"
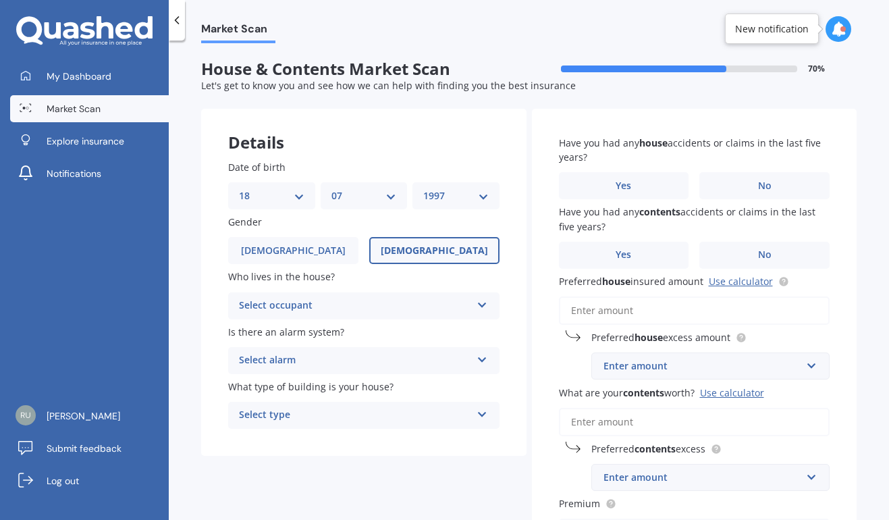
click at [440, 315] on div "Select occupant Owner Owner + Boarder" at bounding box center [363, 305] width 271 height 27
click at [360, 335] on div "Owner" at bounding box center [364, 332] width 270 height 24
click at [373, 351] on div "Select alarm Yes, monitored Yes, not monitored No" at bounding box center [363, 360] width 271 height 27
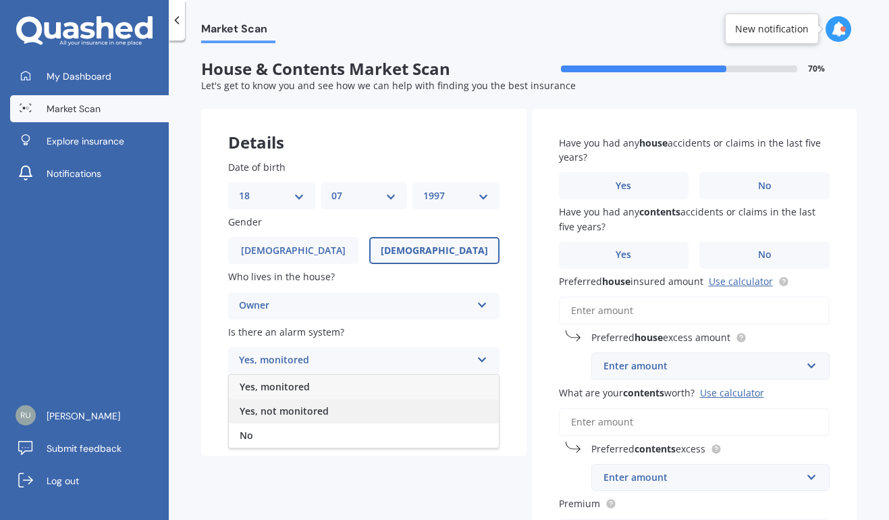
click at [335, 417] on div "Yes, not monitored" at bounding box center [364, 411] width 270 height 24
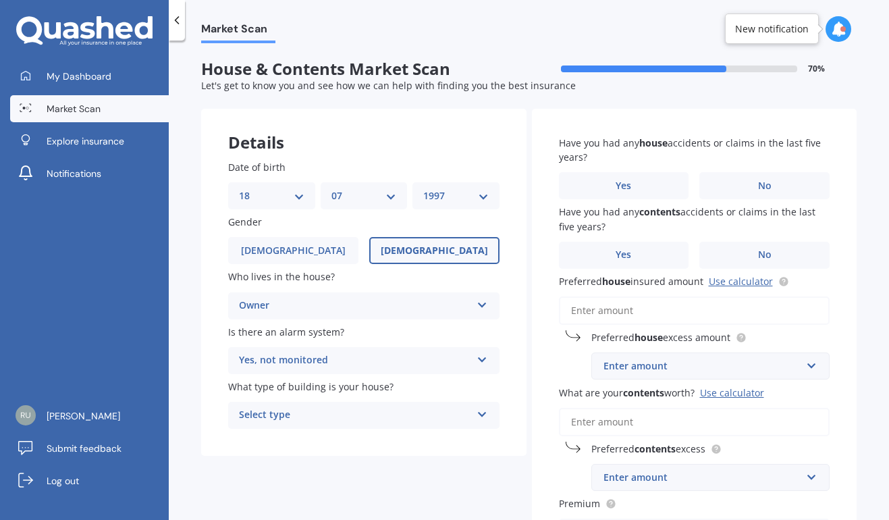
click at [347, 414] on div "Select type" at bounding box center [355, 415] width 232 height 16
drag, startPoint x: 317, startPoint y: 443, endPoint x: 342, endPoint y: 437, distance: 25.9
click at [319, 443] on div "Freestanding" at bounding box center [364, 441] width 270 height 24
click at [758, 180] on span "No" at bounding box center [764, 185] width 13 height 11
click at [0, 0] on input "No" at bounding box center [0, 0] width 0 height 0
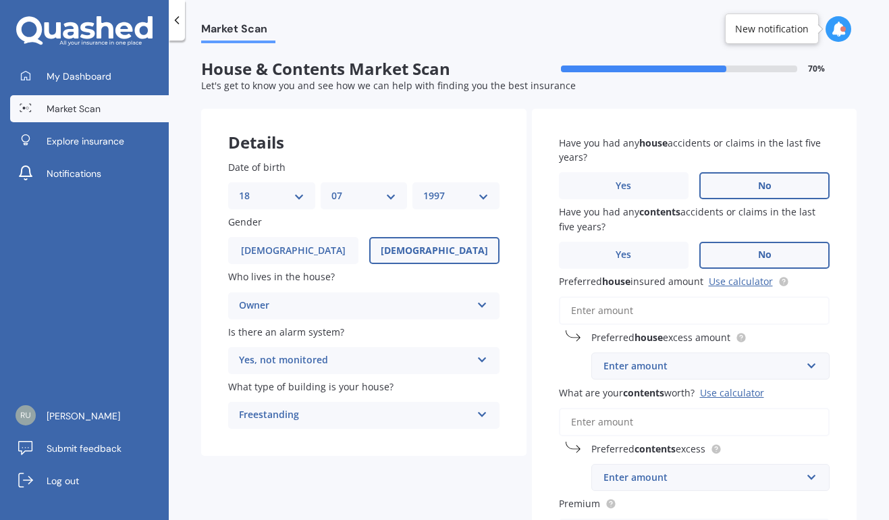
click at [758, 257] on span "No" at bounding box center [764, 254] width 13 height 11
click at [0, 0] on input "No" at bounding box center [0, 0] width 0 height 0
click at [667, 307] on input "Preferred house insured amount Use calculator" at bounding box center [694, 310] width 271 height 28
click at [625, 425] on input "What are your contents worth? Use calculator" at bounding box center [694, 422] width 271 height 28
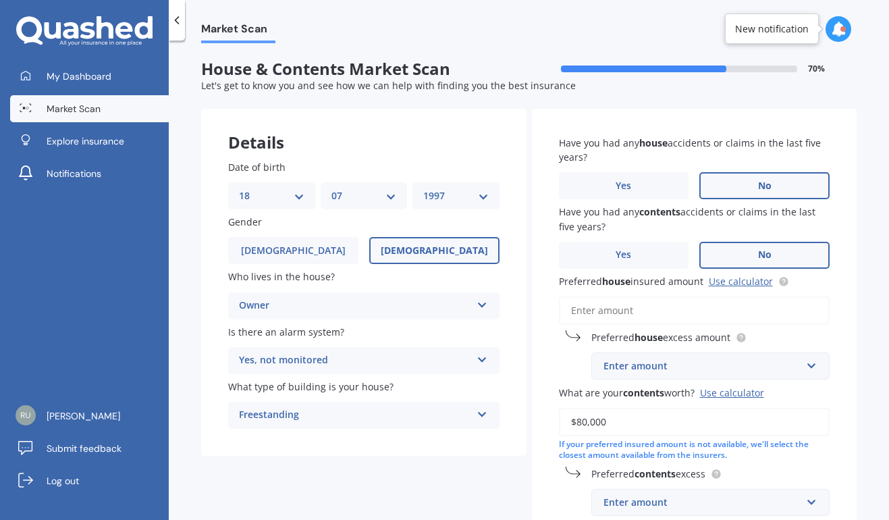
type input "$80,000"
click at [659, 306] on input "Preferred house insured amount Use calculator" at bounding box center [694, 310] width 271 height 28
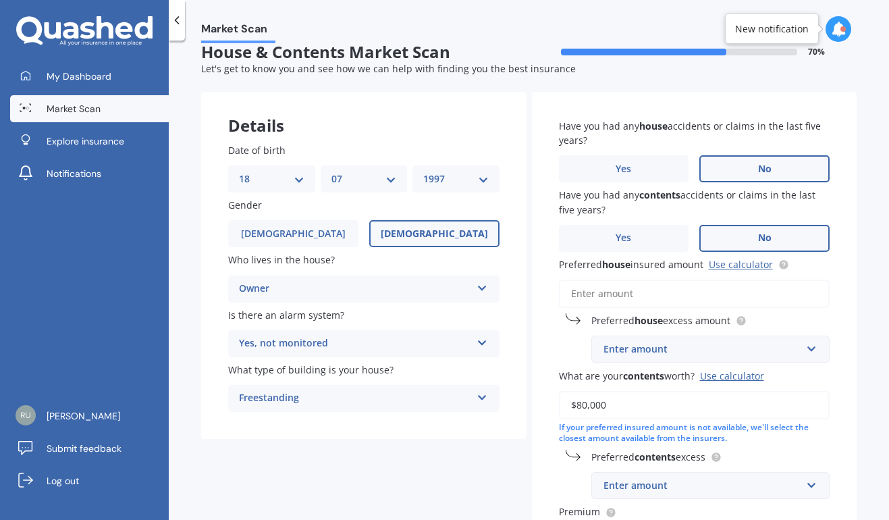
scroll to position [67, 0]
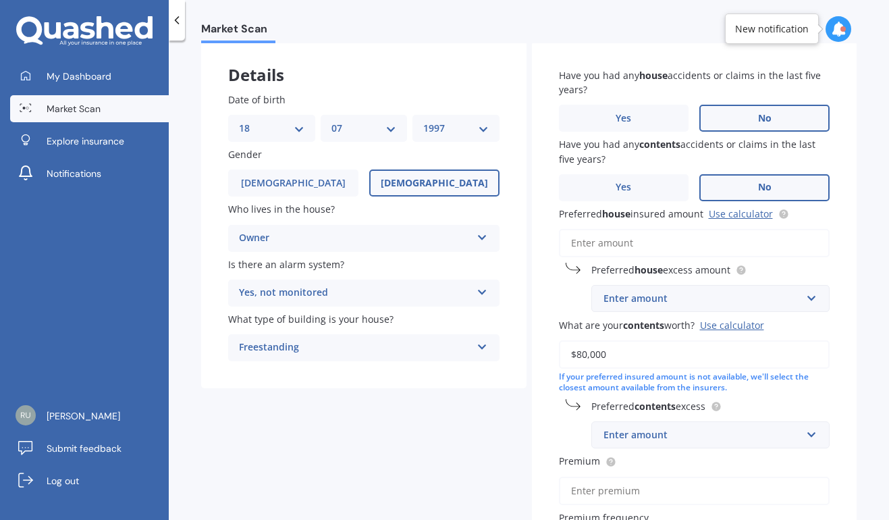
click at [726, 429] on div "Enter amount" at bounding box center [702, 434] width 198 height 15
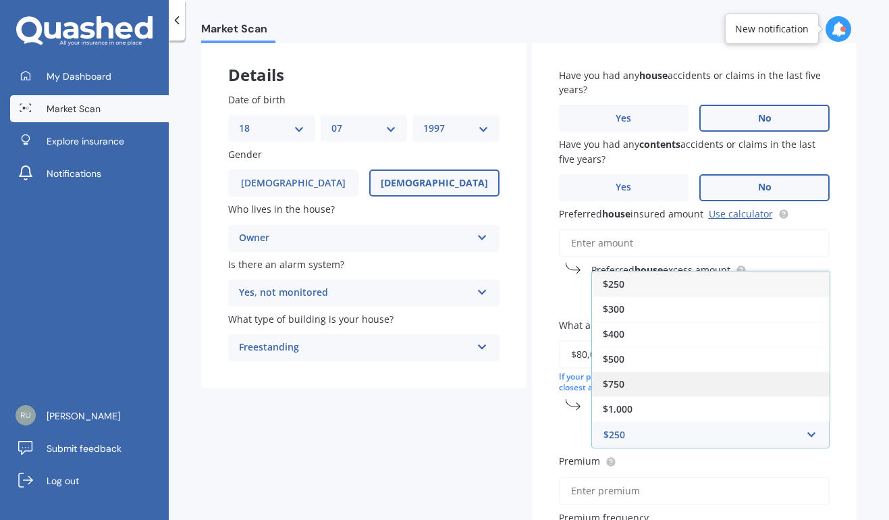
click at [636, 382] on div "$750" at bounding box center [711, 383] width 238 height 25
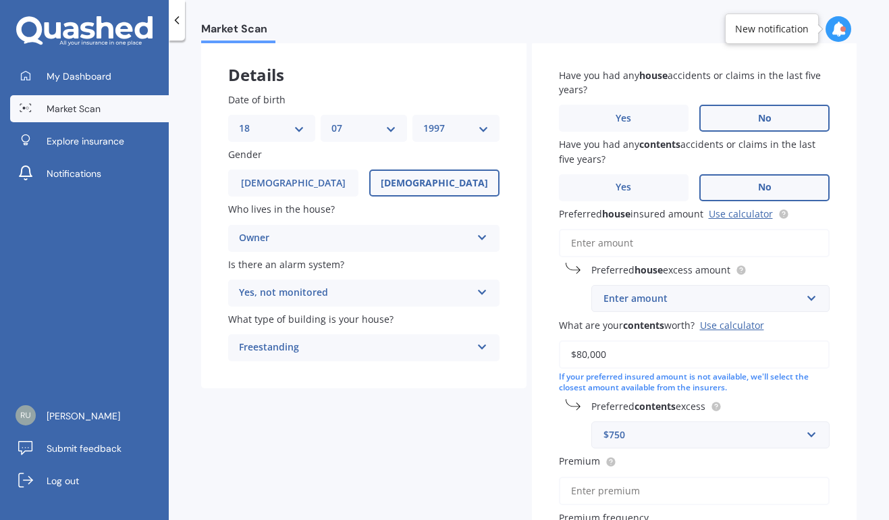
click at [638, 245] on input "Preferred house insured amount Use calculator" at bounding box center [694, 243] width 271 height 28
click at [587, 239] on input "Preferred house insured amount Use calculator" at bounding box center [694, 243] width 271 height 28
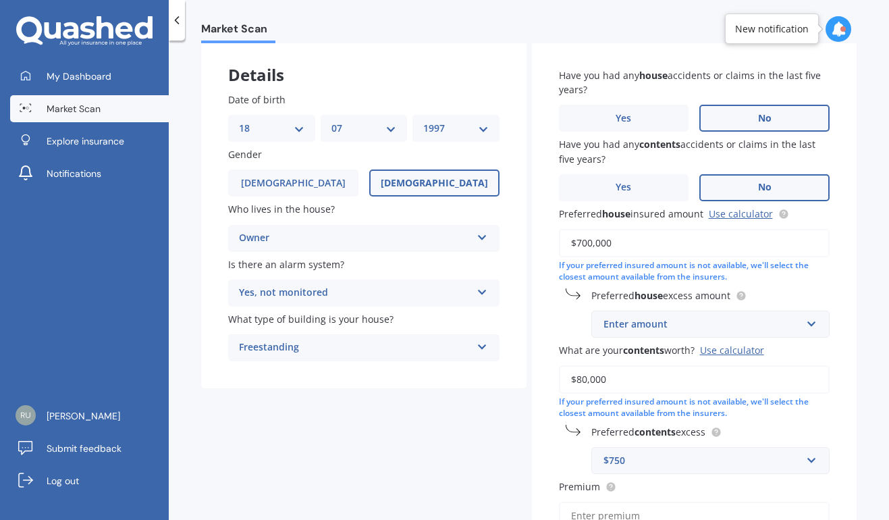
type input "$700,000"
click at [686, 321] on div "Enter amount" at bounding box center [702, 324] width 198 height 15
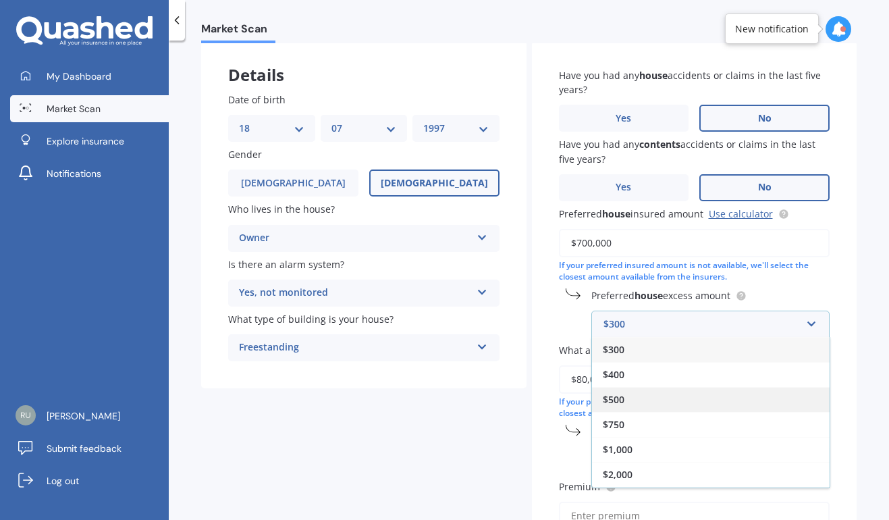
click at [680, 398] on div "$500" at bounding box center [711, 399] width 238 height 25
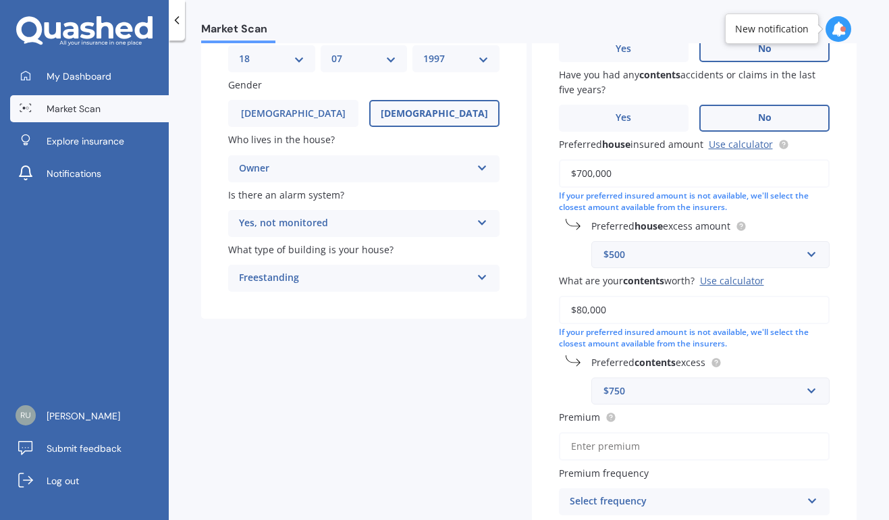
scroll to position [202, 0]
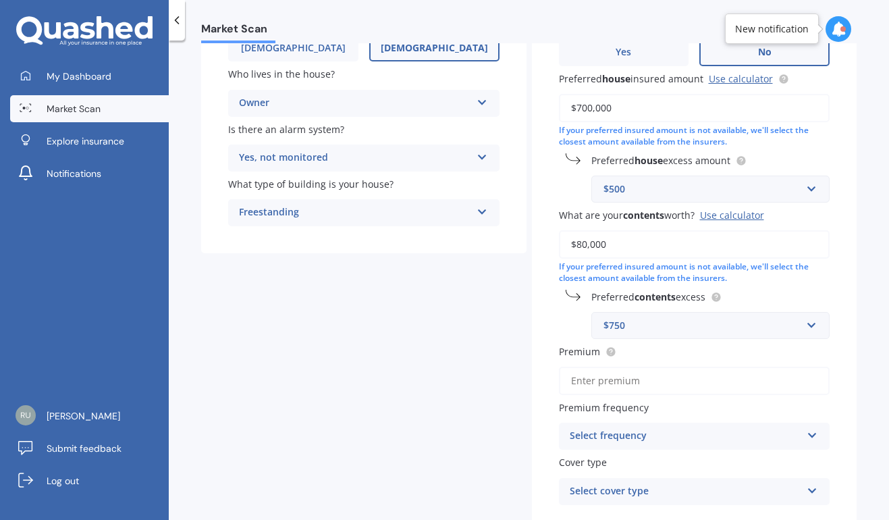
click at [653, 375] on input "Premium" at bounding box center [694, 380] width 271 height 28
click at [787, 373] on input "Premium" at bounding box center [694, 380] width 271 height 28
type input "$86.15"
click at [659, 430] on div "Select frequency" at bounding box center [686, 436] width 232 height 16
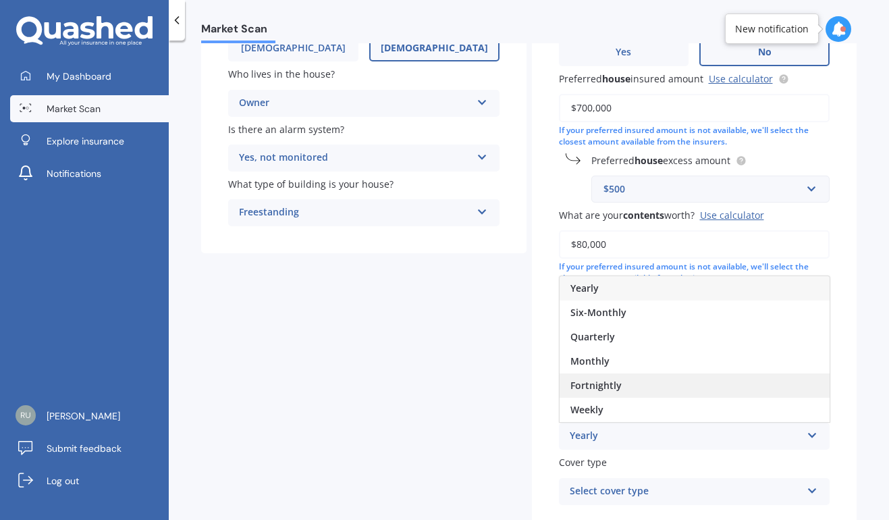
click at [639, 380] on div "Fortnightly" at bounding box center [694, 385] width 270 height 24
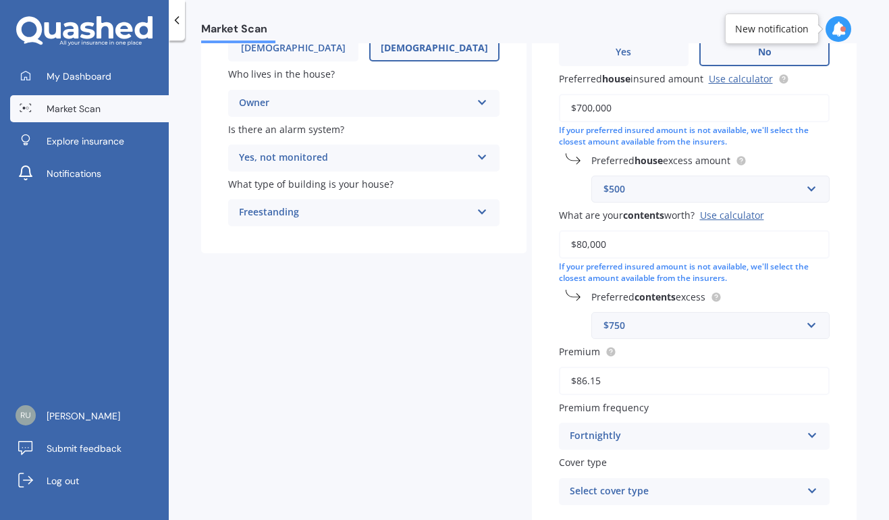
click at [661, 496] on div "Select cover type" at bounding box center [686, 491] width 232 height 16
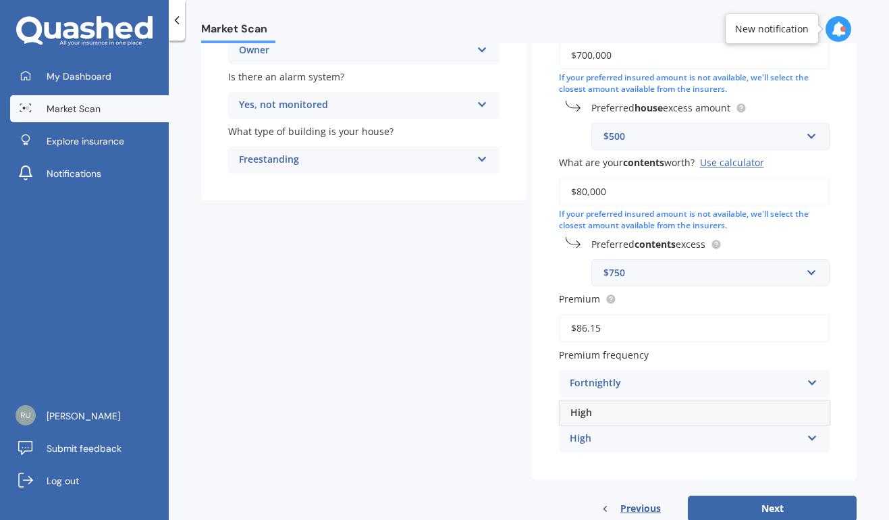
scroll to position [292, 0]
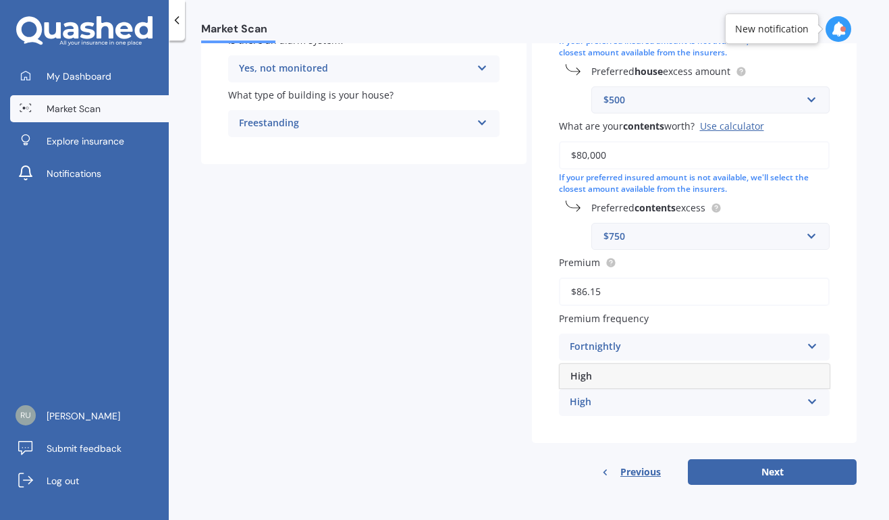
click at [510, 383] on div "Details Date of birth DD 01 02 03 04 05 06 07 08 09 10 11 12 13 14 15 16 17 18 …" at bounding box center [528, 150] width 655 height 667
click at [625, 398] on div "High" at bounding box center [686, 402] width 232 height 16
click at [697, 395] on div "High" at bounding box center [686, 402] width 232 height 16
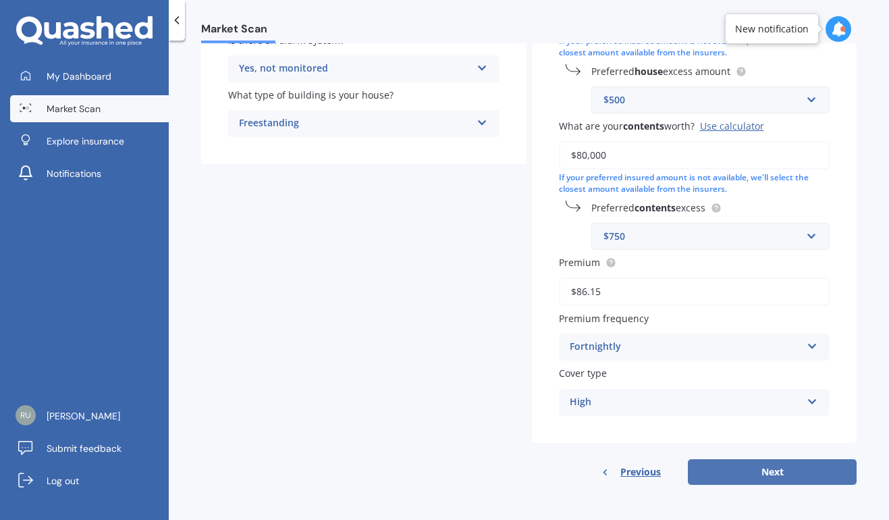
click at [773, 472] on button "Next" at bounding box center [772, 472] width 169 height 26
select select "18"
select select "07"
select select "1997"
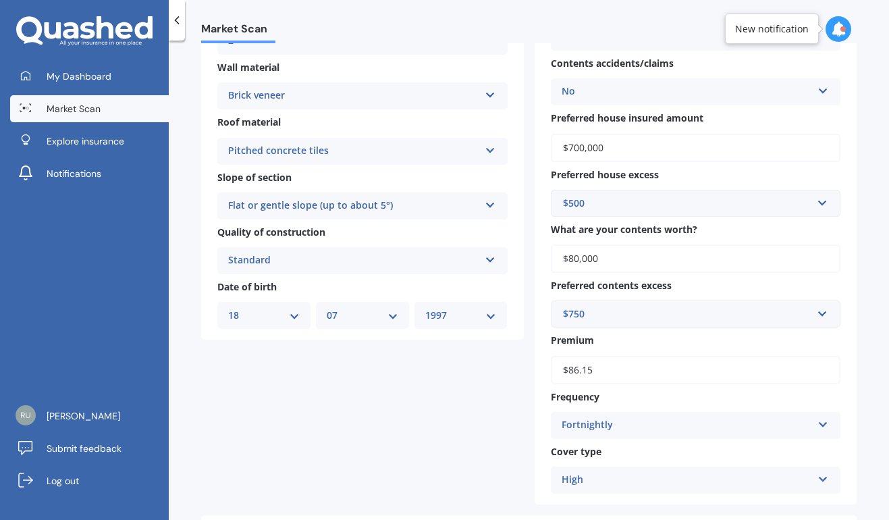
scroll to position [549, 0]
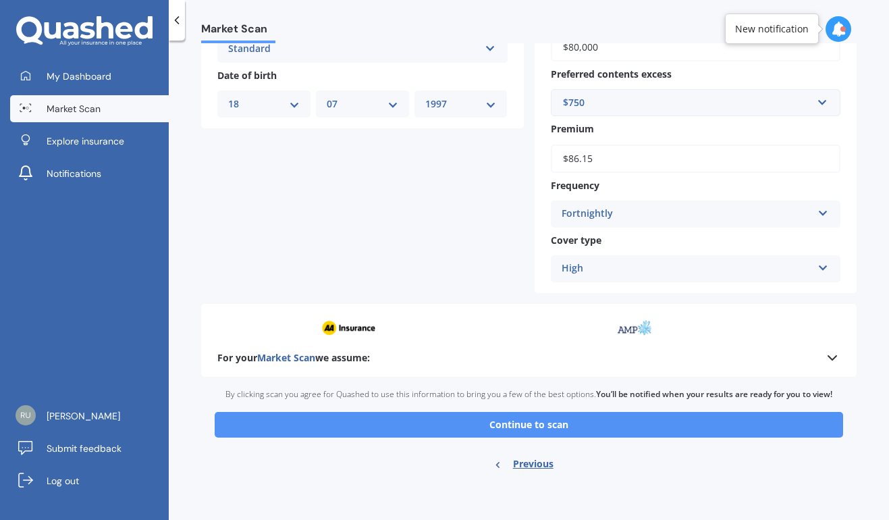
click at [655, 420] on button "Continue to scan" at bounding box center [529, 425] width 628 height 26
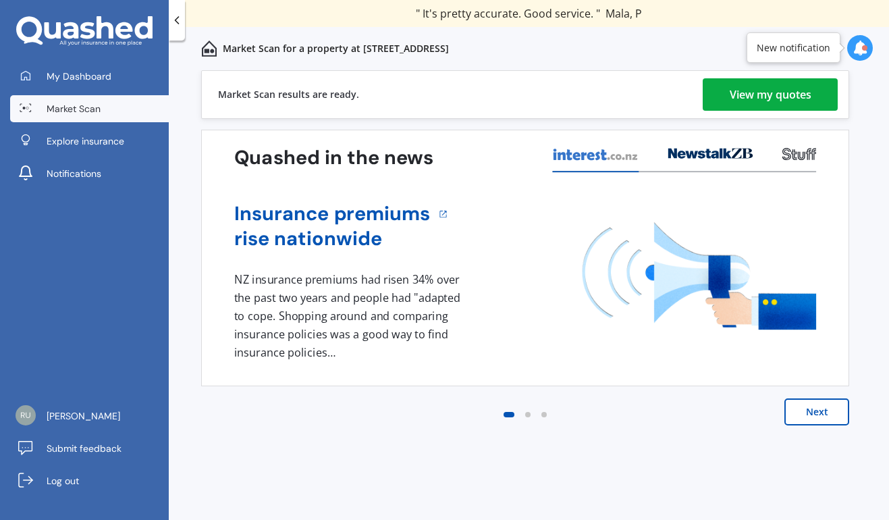
click at [769, 90] on div "View my quotes" at bounding box center [771, 94] width 82 height 32
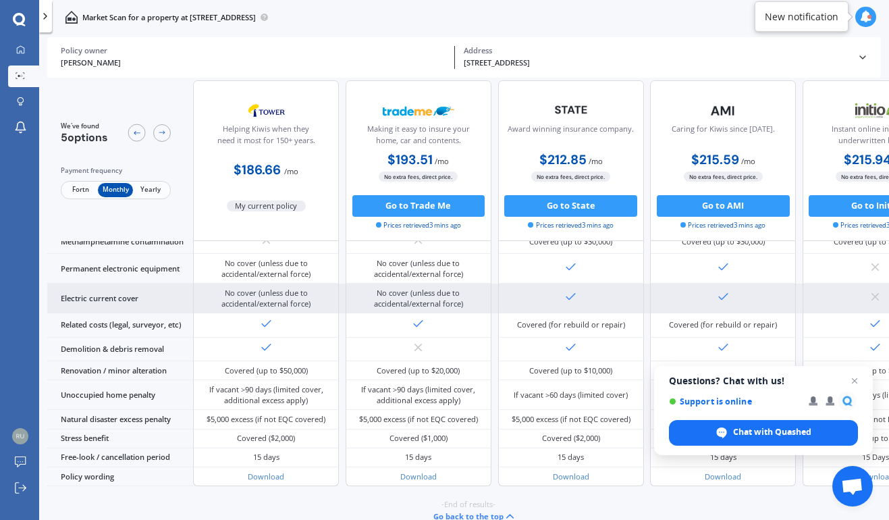
scroll to position [456, 0]
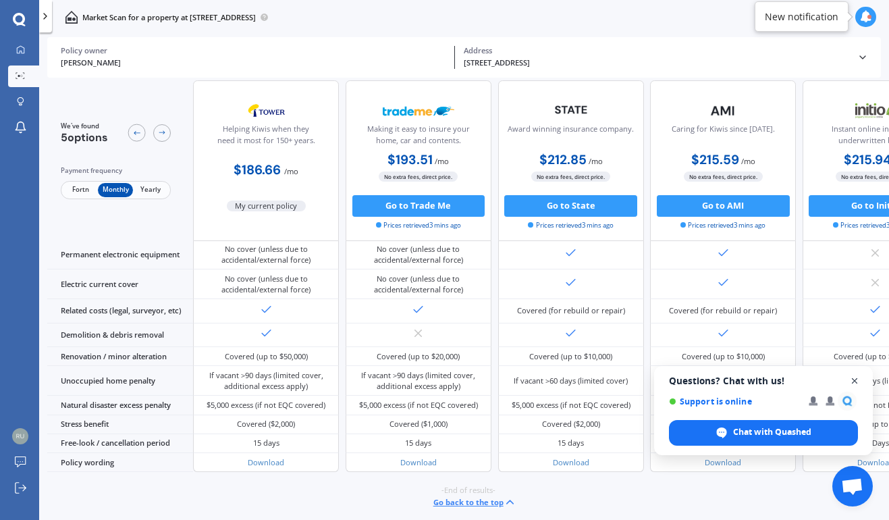
click at [860, 380] on span "Close chat" at bounding box center [854, 381] width 17 height 17
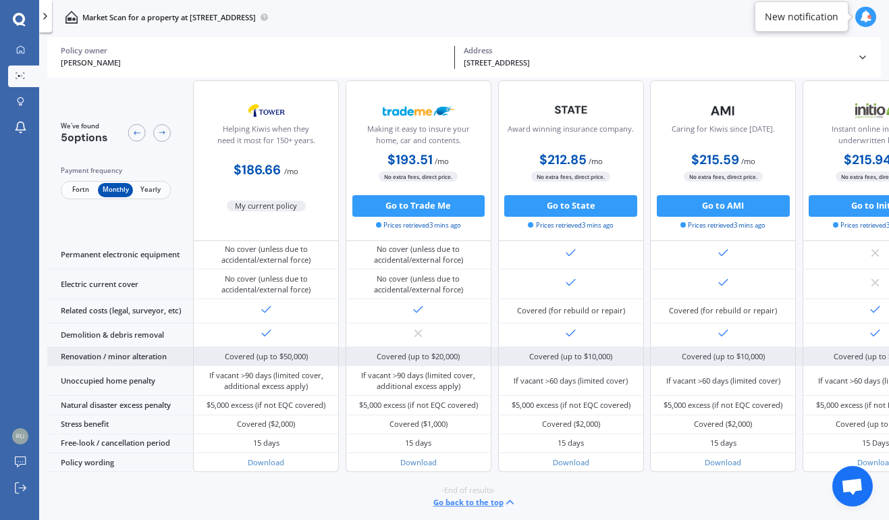
click at [120, 348] on div "Renovation / minor alteration" at bounding box center [120, 356] width 146 height 19
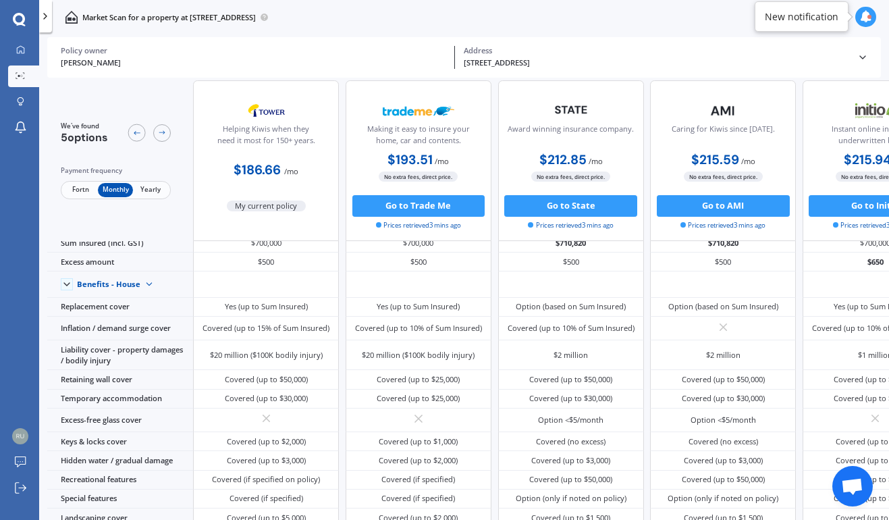
scroll to position [0, 0]
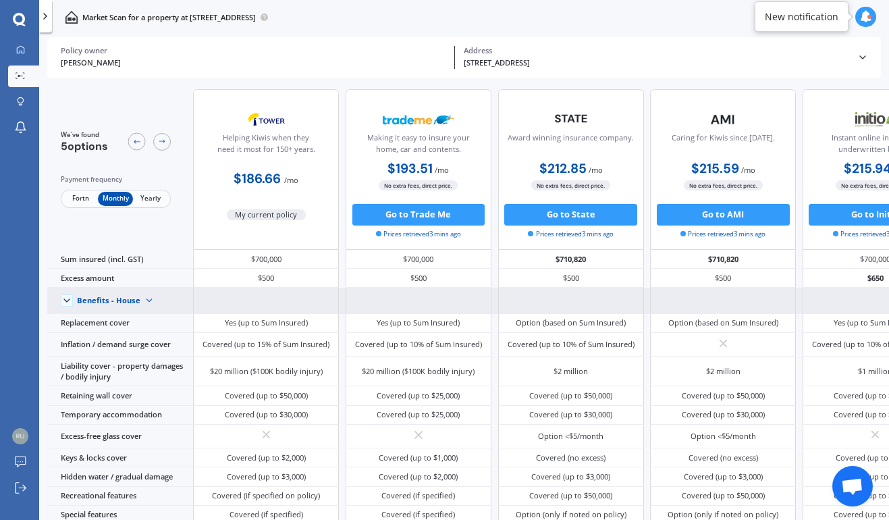
click at [144, 299] on img at bounding box center [149, 301] width 18 height 18
click at [114, 335] on span "Benefits - Contents" at bounding box center [119, 338] width 67 height 10
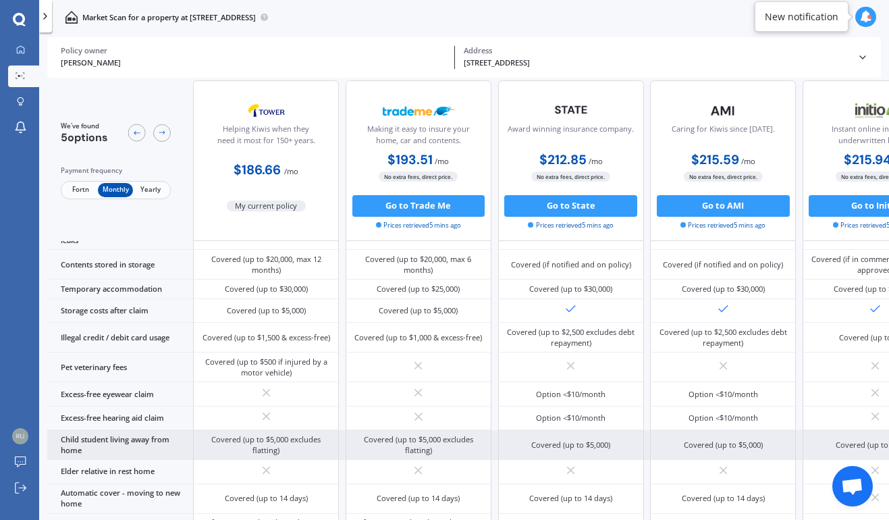
scroll to position [844, 0]
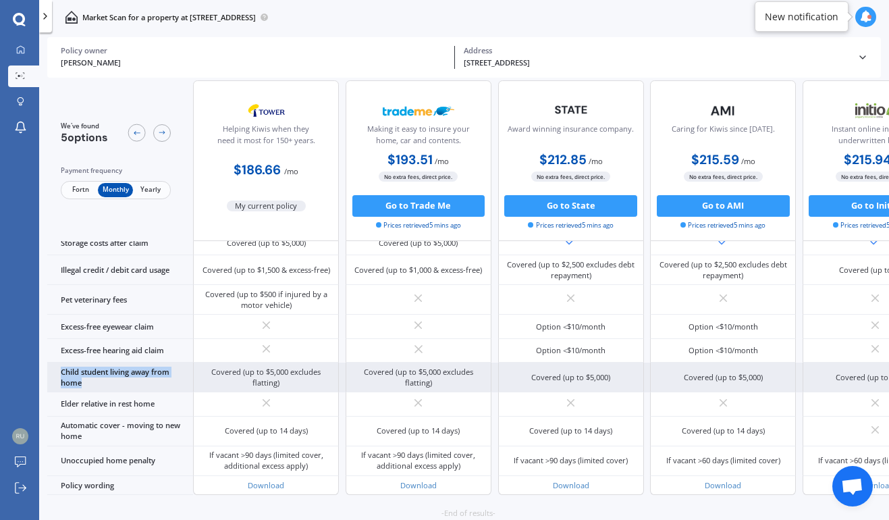
drag, startPoint x: 811, startPoint y: 352, endPoint x: 192, endPoint y: 370, distance: 619.8
click at [192, 370] on div "Sum insured (incl. GST) $80,000 $90,000 $80,000 $80,000 $90,000 Excess amount $…" at bounding box center [497, 35] width 900 height 920
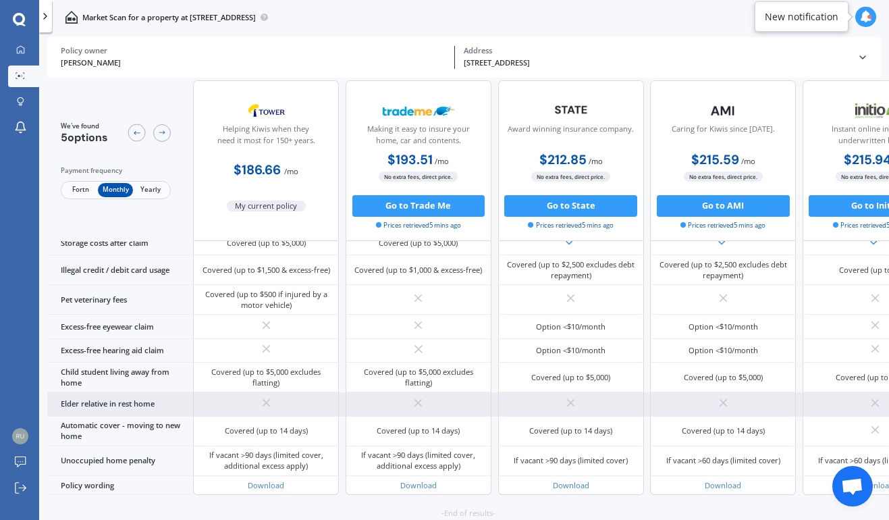
click at [125, 400] on div "Elder relative in rest home" at bounding box center [120, 404] width 146 height 24
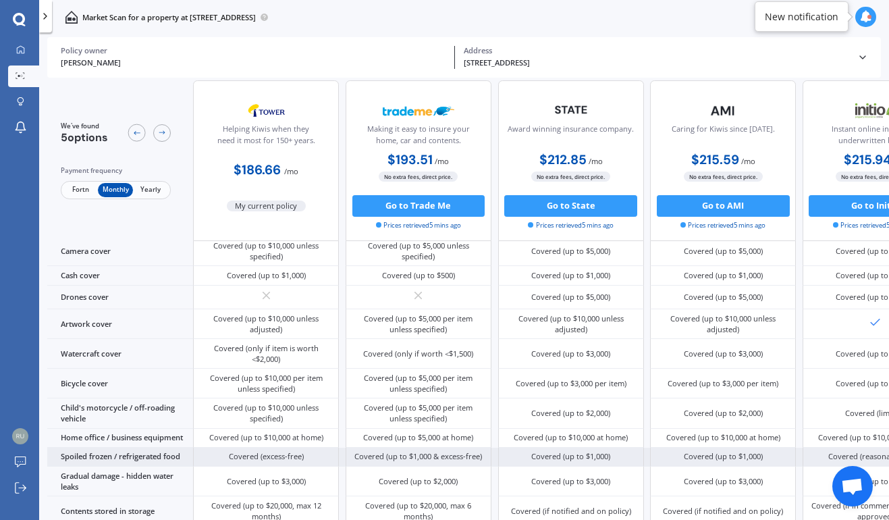
scroll to position [0, 0]
